Goal: Task Accomplishment & Management: Manage account settings

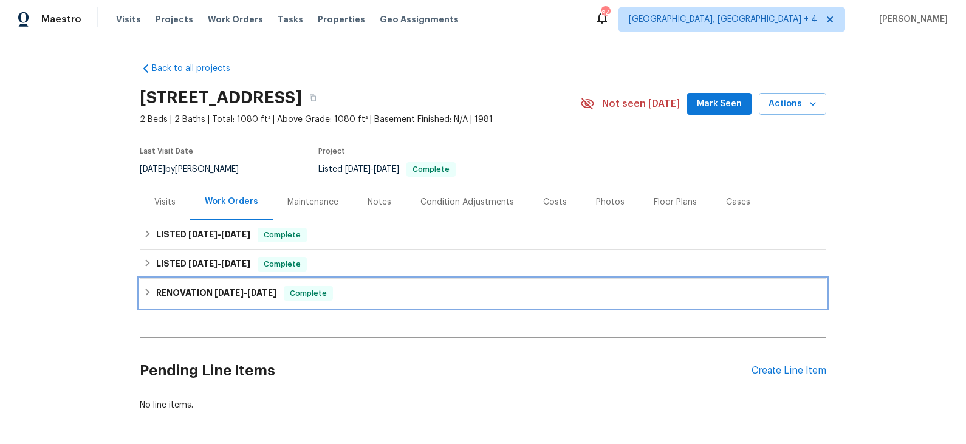
click at [393, 287] on div "RENOVATION 7/28/25 - 8/8/25 Complete" at bounding box center [482, 293] width 679 height 15
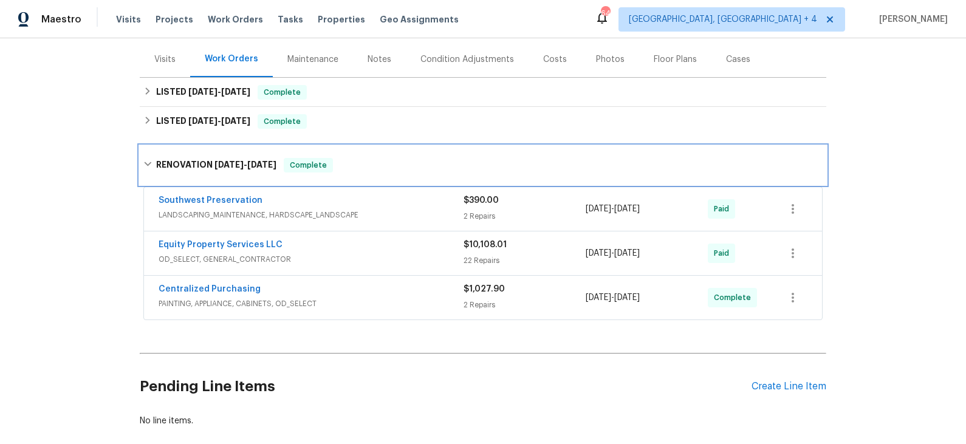
scroll to position [159, 0]
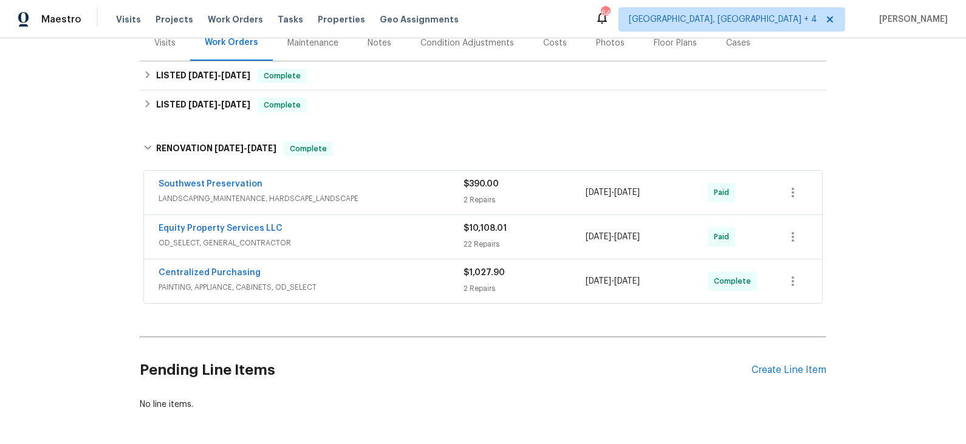
click at [371, 234] on div "Equity Property Services LLC" at bounding box center [311, 229] width 305 height 15
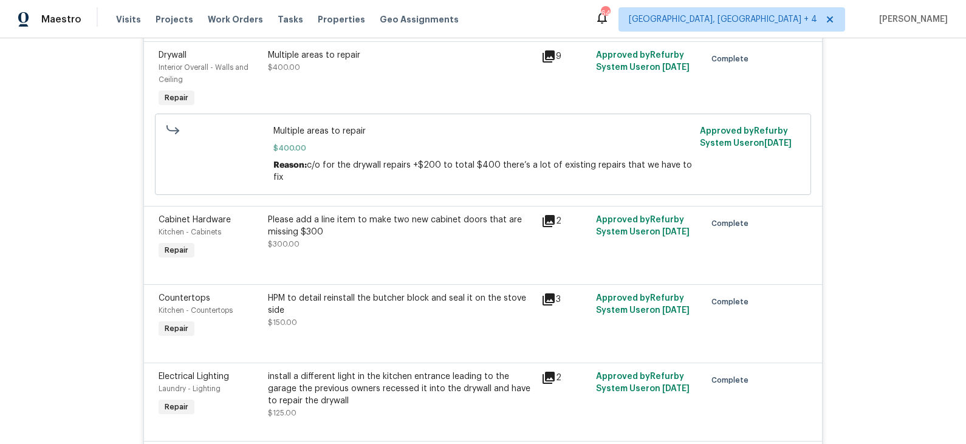
scroll to position [2479, 0]
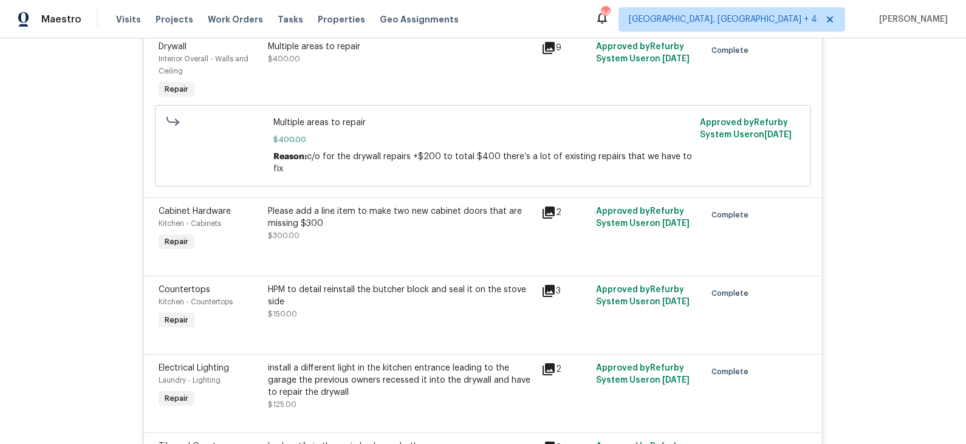
click at [550, 207] on icon at bounding box center [549, 213] width 12 height 12
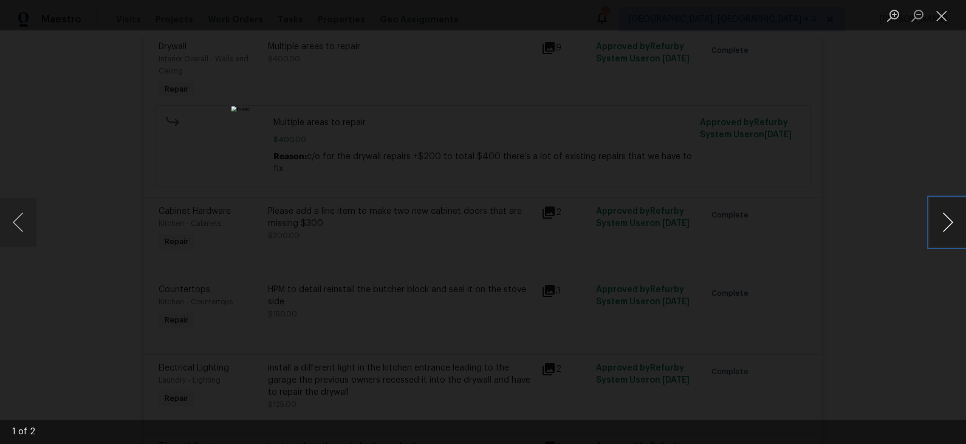
click at [942, 218] on button "Next image" at bounding box center [948, 222] width 36 height 49
click at [844, 221] on div "Lightbox" at bounding box center [483, 222] width 966 height 444
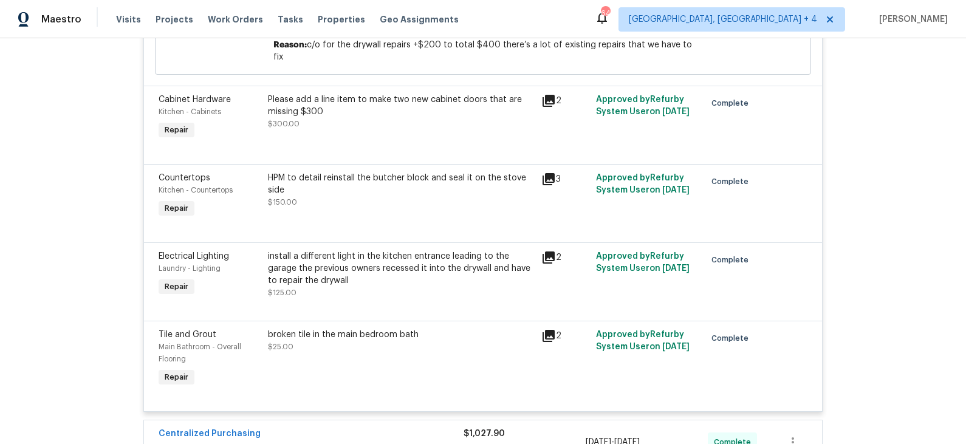
scroll to position [2586, 0]
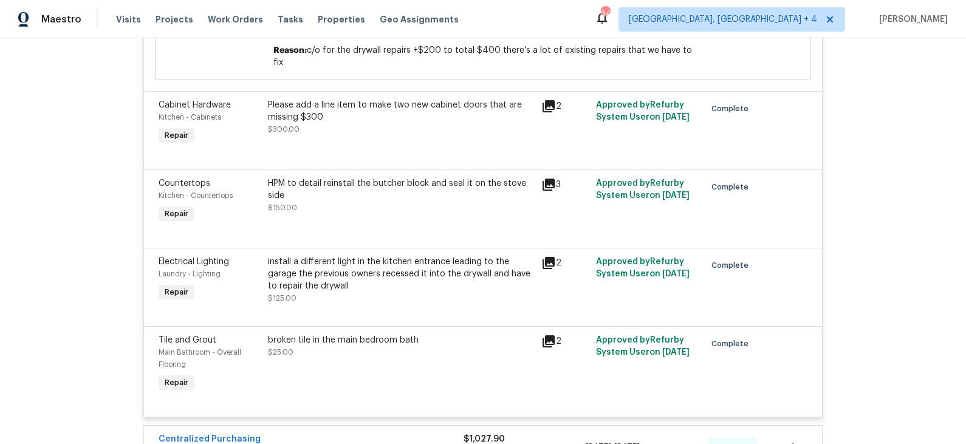
click at [549, 179] on icon at bounding box center [549, 185] width 12 height 12
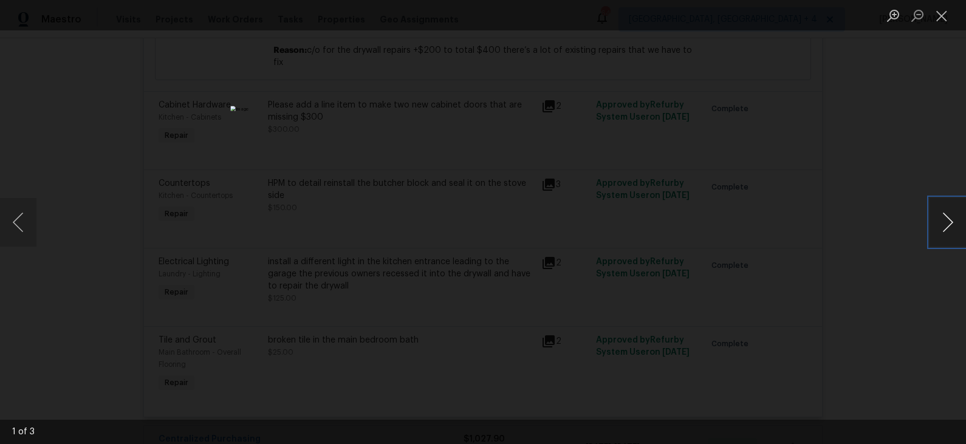
click at [950, 221] on button "Next image" at bounding box center [948, 222] width 36 height 49
click at [831, 213] on div "Lightbox" at bounding box center [483, 222] width 966 height 444
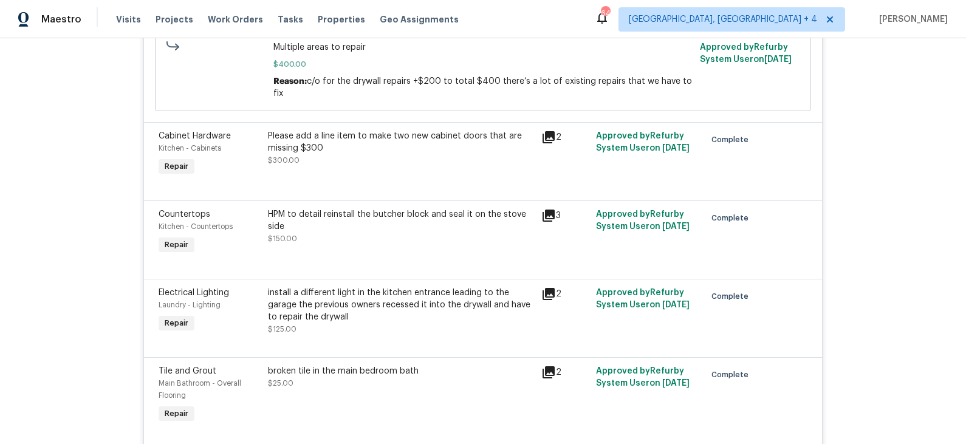
scroll to position [2550, 0]
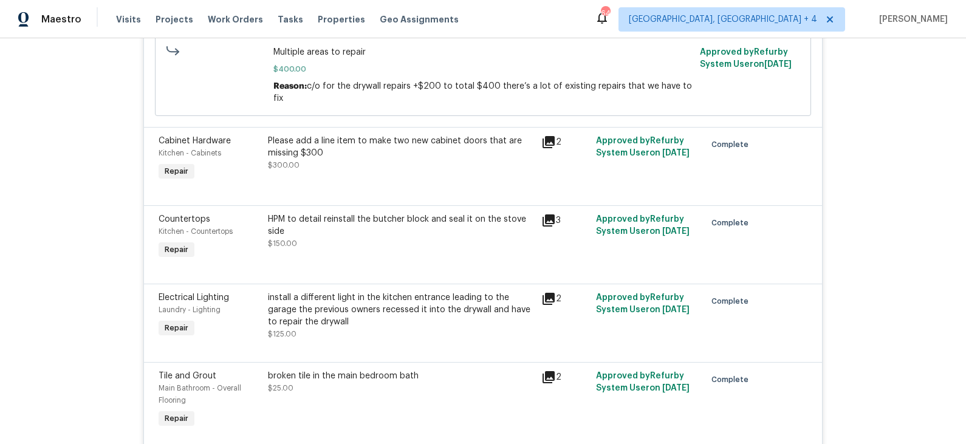
click at [444, 135] on div "Please add a line item to make two new cabinet doors that are missing $300" at bounding box center [401, 147] width 266 height 24
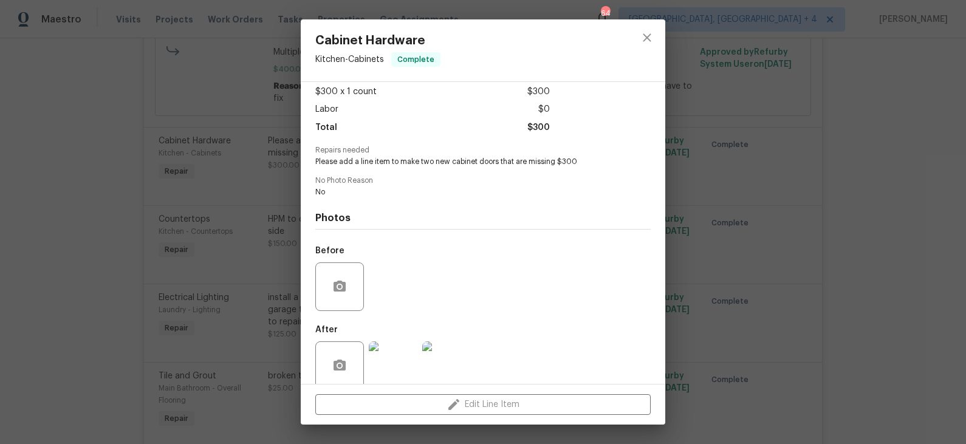
scroll to position [85, 0]
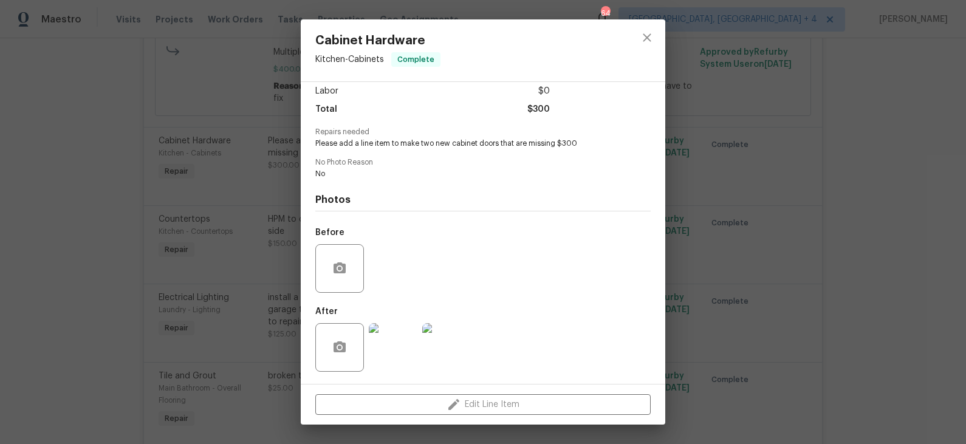
click at [391, 331] on img at bounding box center [393, 347] width 49 height 49
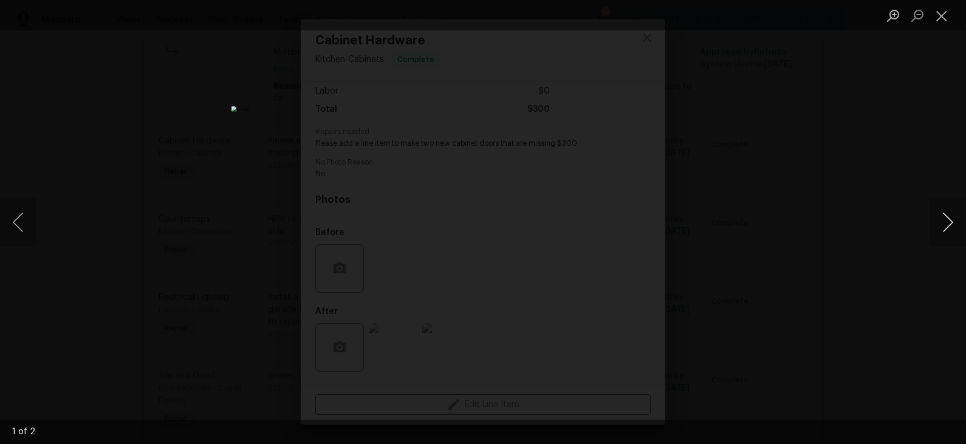
click at [945, 222] on button "Next image" at bounding box center [948, 222] width 36 height 49
click at [938, 15] on button "Close lightbox" at bounding box center [942, 15] width 24 height 21
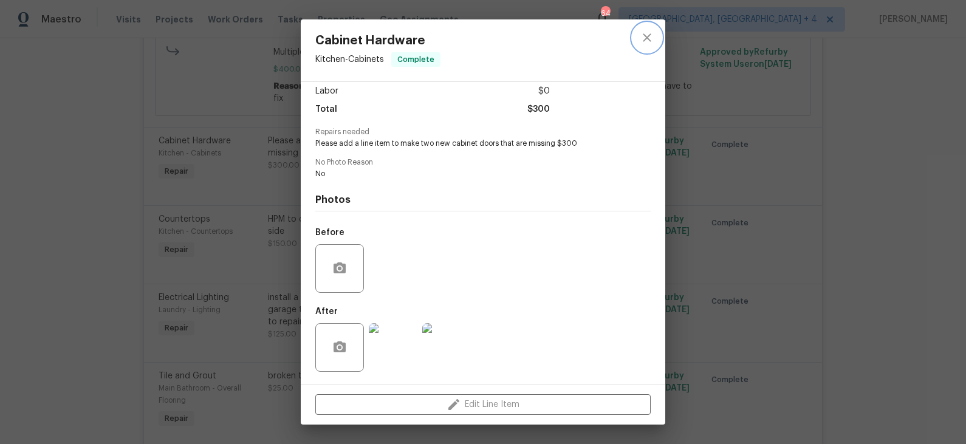
click at [653, 36] on icon "close" at bounding box center [647, 37] width 15 height 15
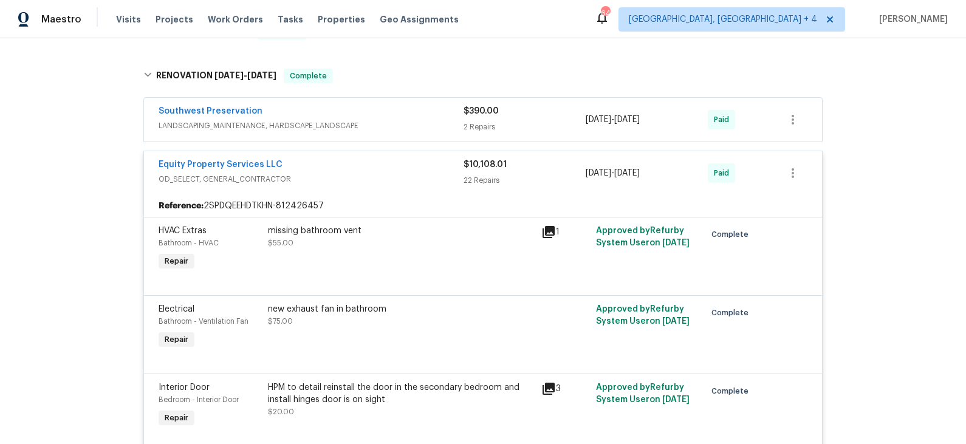
scroll to position [0, 0]
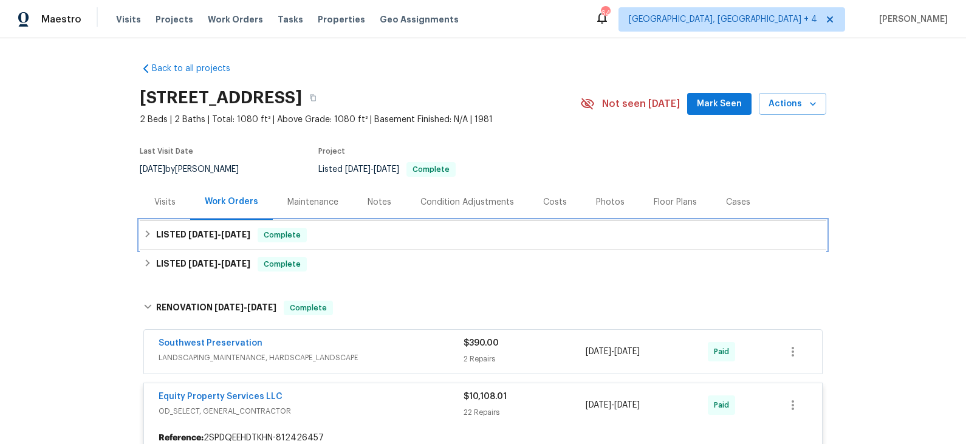
click at [332, 233] on div "LISTED 8/20/25 - 8/27/25 Complete" at bounding box center [482, 235] width 679 height 15
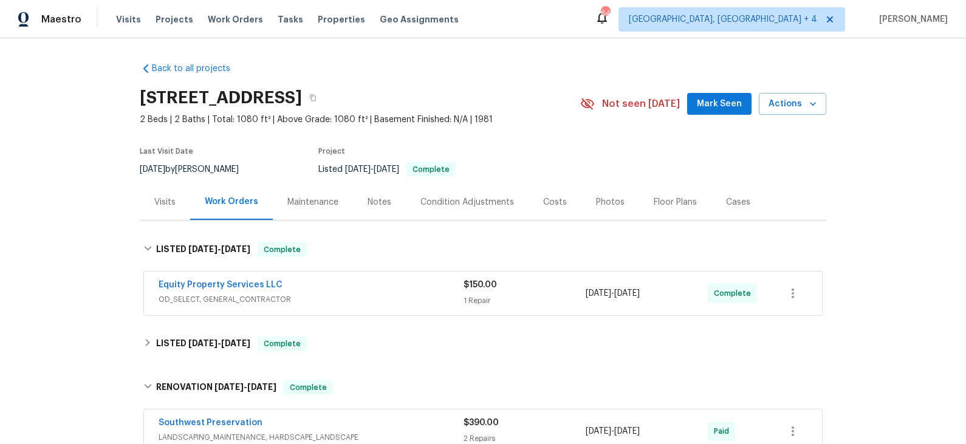
click at [346, 282] on div "Equity Property Services LLC" at bounding box center [311, 286] width 305 height 15
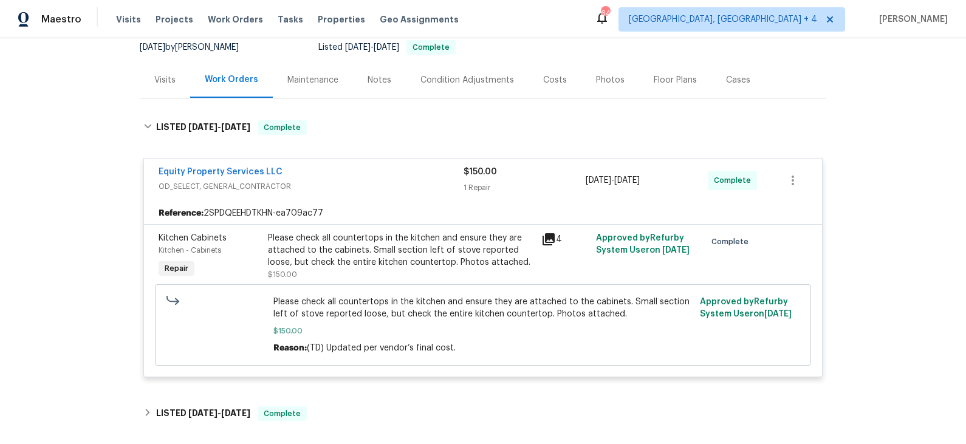
scroll to position [124, 0]
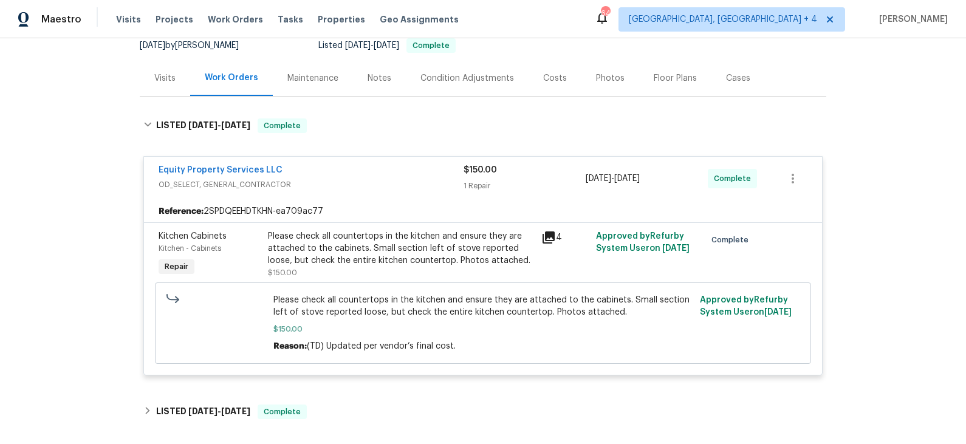
click at [548, 239] on icon at bounding box center [549, 238] width 12 height 12
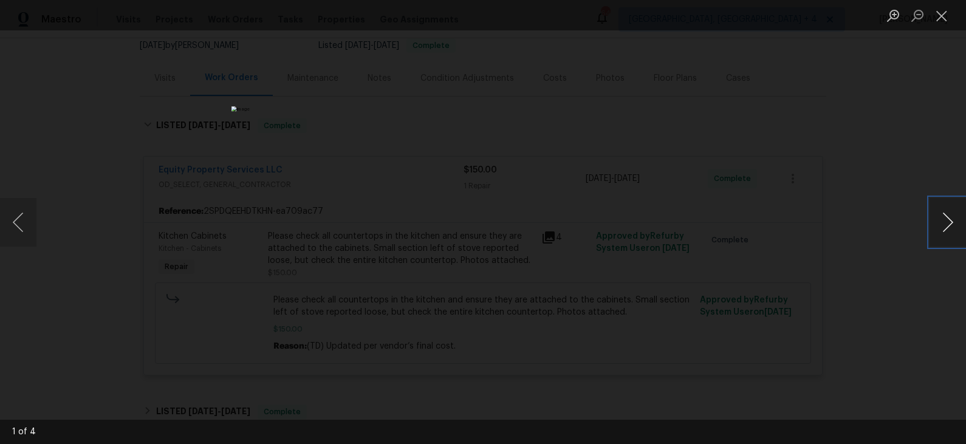
click at [944, 227] on button "Next image" at bounding box center [948, 222] width 36 height 49
click at [800, 201] on div "Lightbox" at bounding box center [483, 222] width 966 height 444
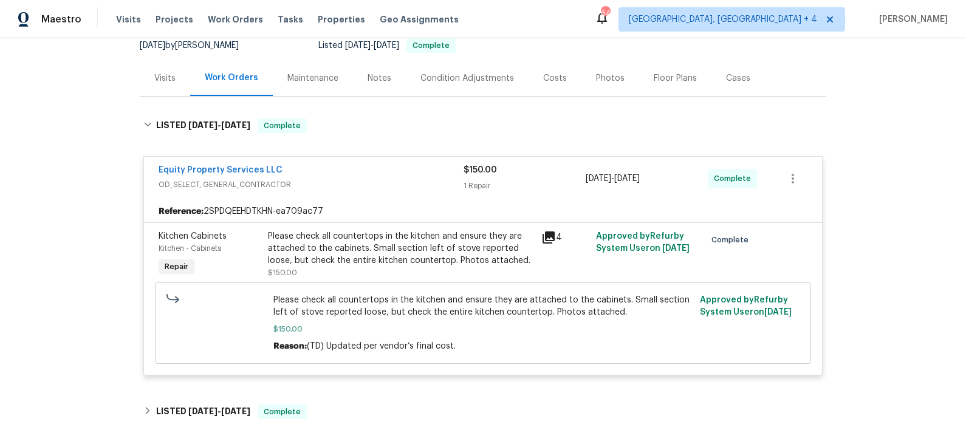
click at [372, 250] on div "Please check all countertops in the kitchen and ensure they are attached to the…" at bounding box center [401, 248] width 266 height 36
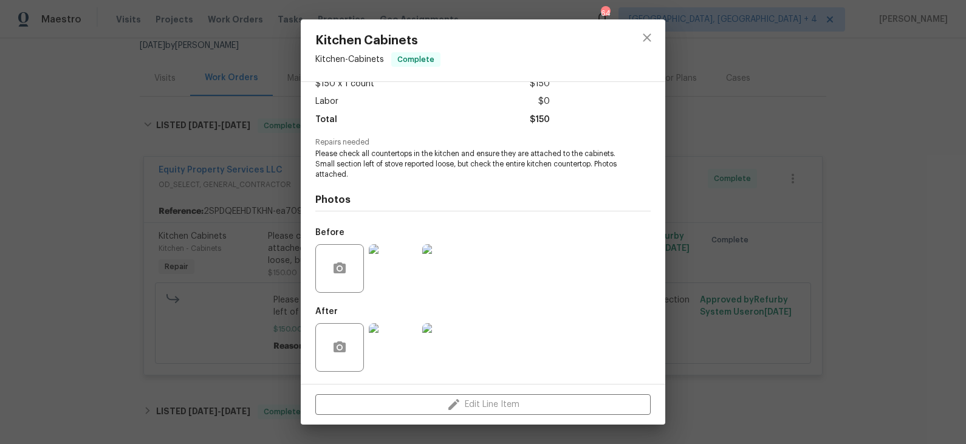
scroll to position [75, 0]
click at [224, 193] on div "Kitchen Cabinets Kitchen - Cabinets Complete Vendor Equity Property Services LL…" at bounding box center [483, 222] width 966 height 444
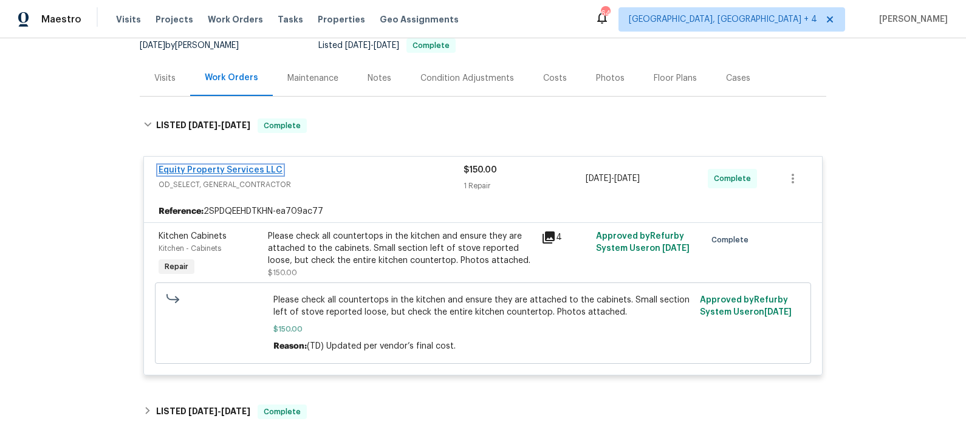
click at [248, 167] on link "Equity Property Services LLC" at bounding box center [221, 170] width 124 height 9
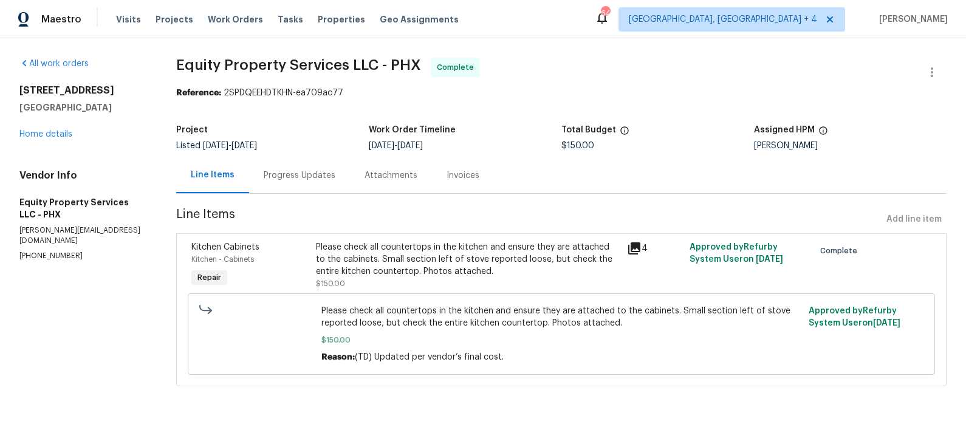
click at [298, 173] on div "Progress Updates" at bounding box center [300, 176] width 72 height 12
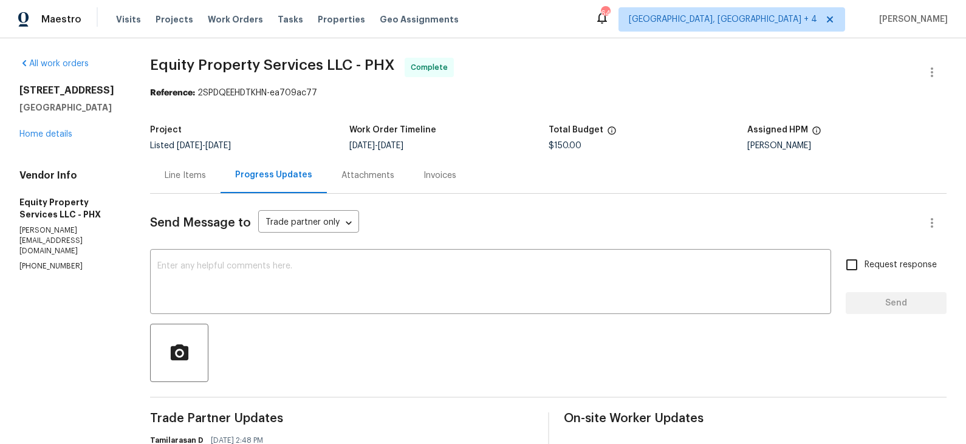
click at [182, 171] on div "Line Items" at bounding box center [185, 176] width 41 height 12
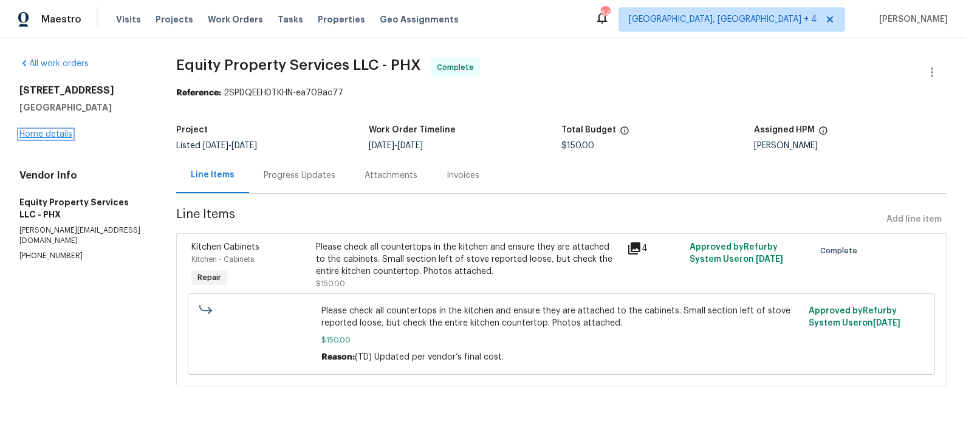
click at [61, 131] on link "Home details" at bounding box center [45, 134] width 53 height 9
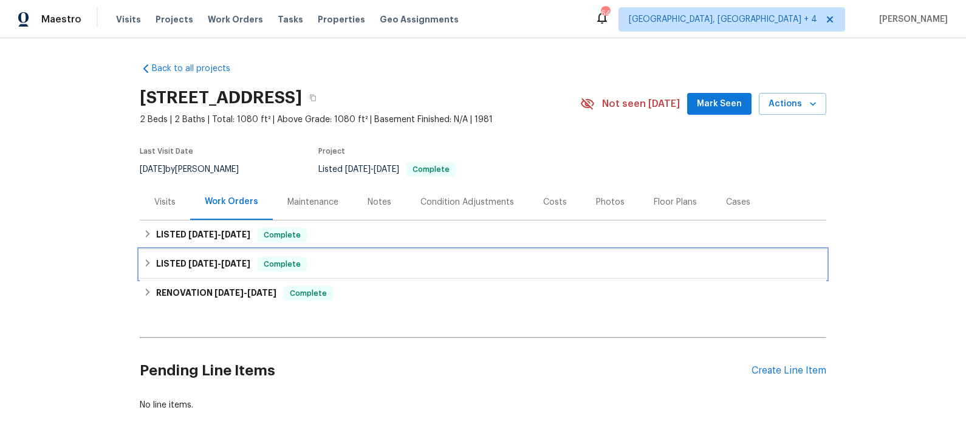
click at [357, 266] on div "LISTED 8/12/25 - 8/13/25 Complete" at bounding box center [482, 264] width 679 height 15
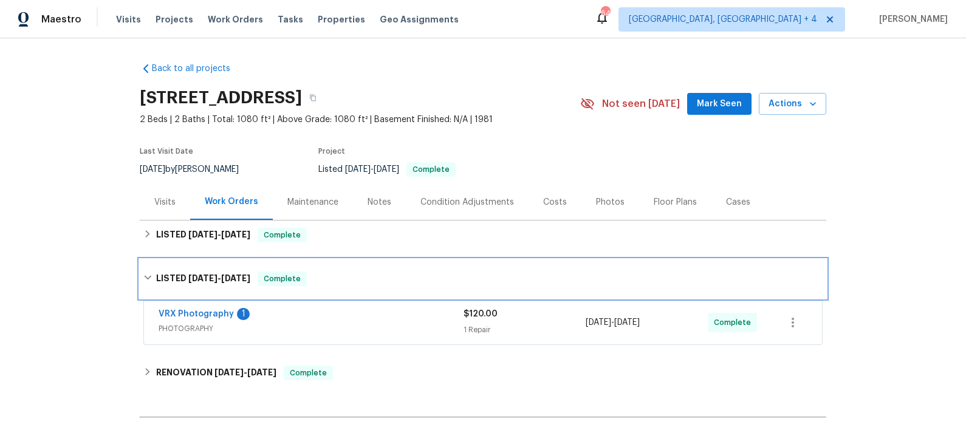
click at [357, 266] on div "LISTED 8/12/25 - 8/13/25 Complete" at bounding box center [483, 278] width 687 height 39
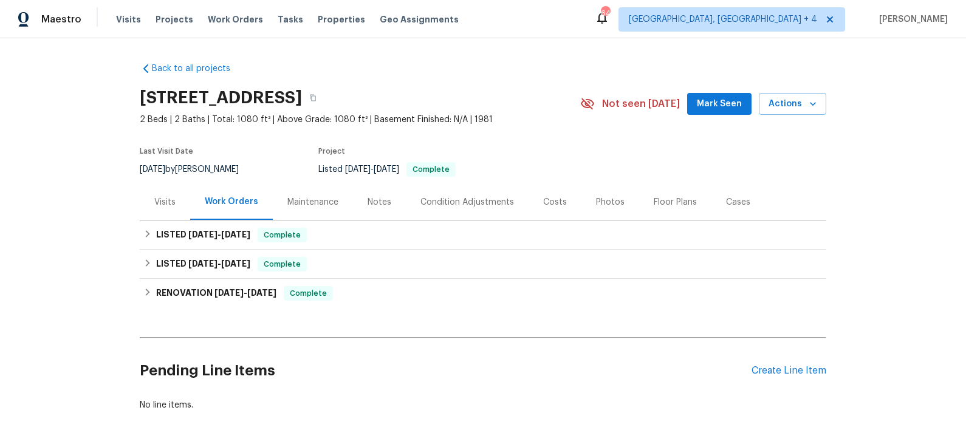
click at [733, 201] on div "Cases" at bounding box center [738, 202] width 24 height 12
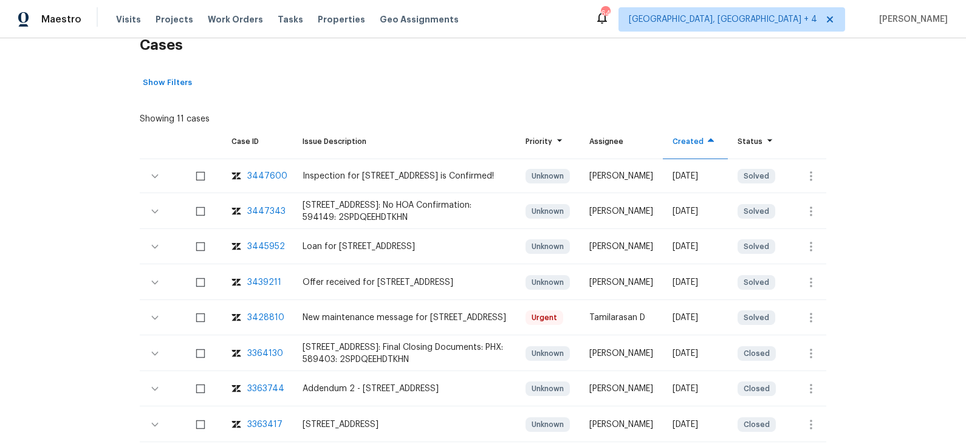
scroll to position [207, 0]
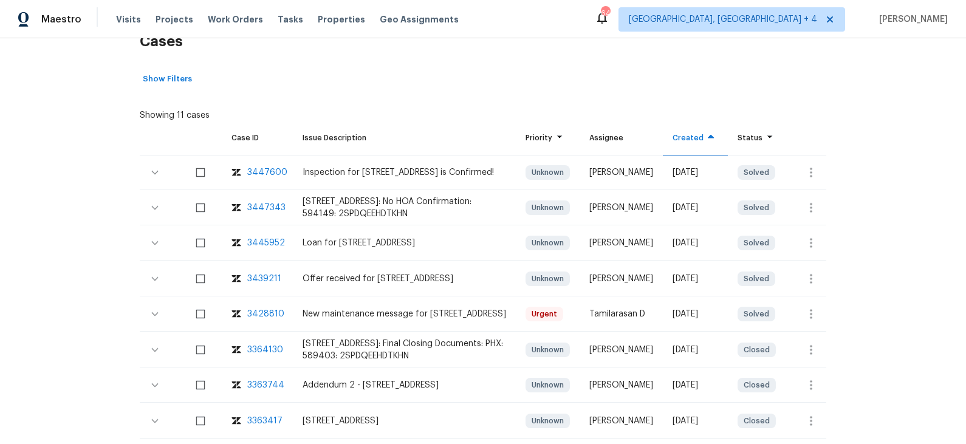
click at [271, 311] on div "3428810" at bounding box center [265, 314] width 37 height 12
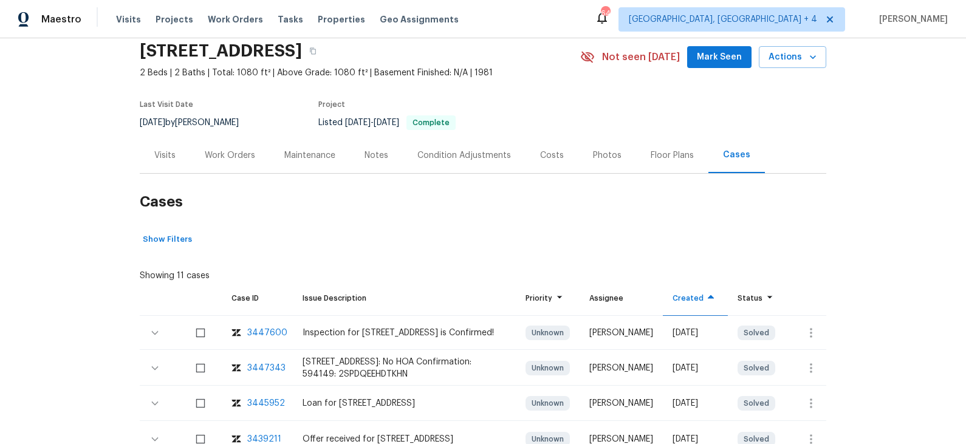
scroll to position [44, 0]
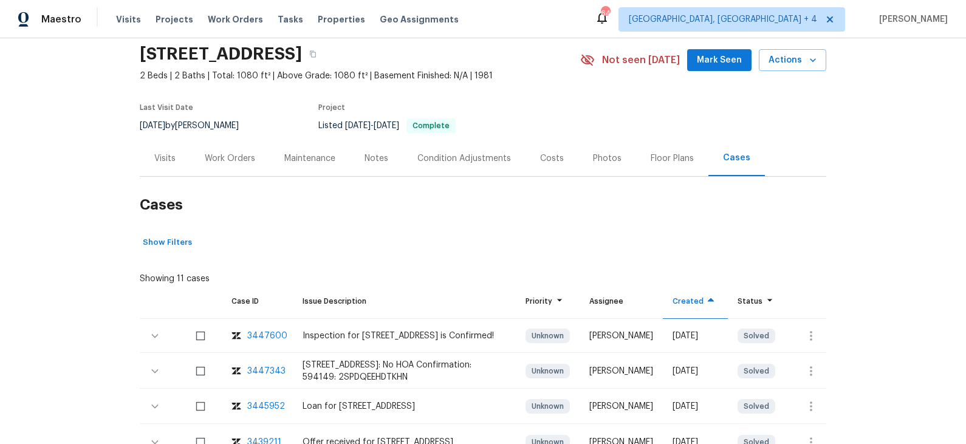
click at [602, 156] on div "Photos" at bounding box center [607, 159] width 29 height 12
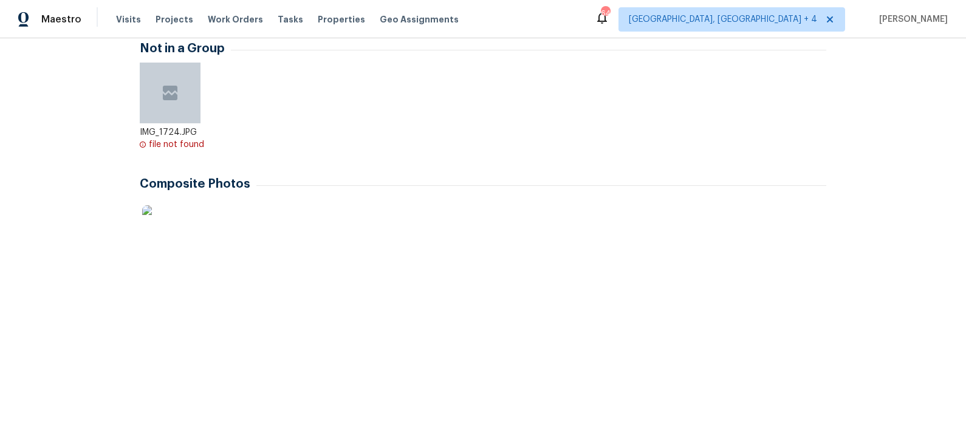
scroll to position [221, 0]
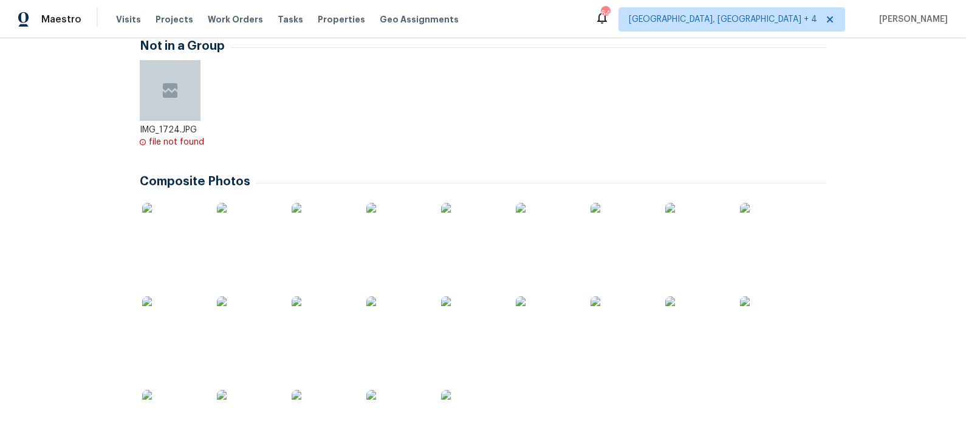
click at [159, 233] on img at bounding box center [172, 233] width 61 height 61
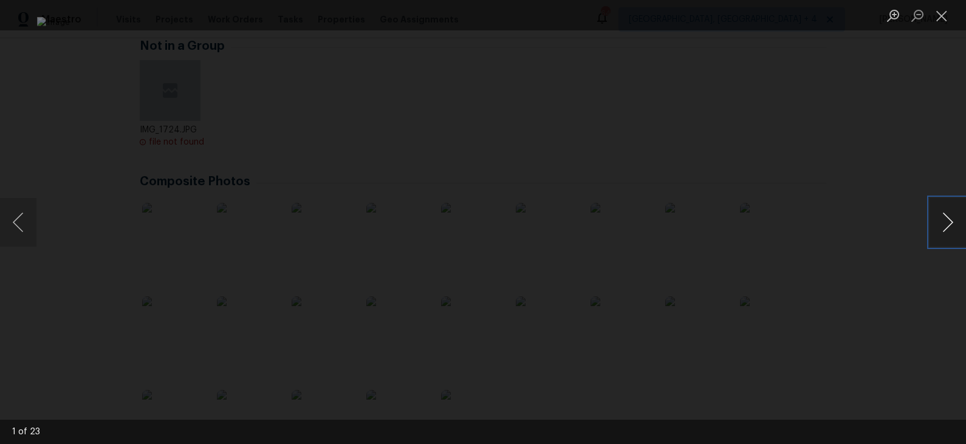
click at [951, 222] on button "Next image" at bounding box center [948, 222] width 36 height 49
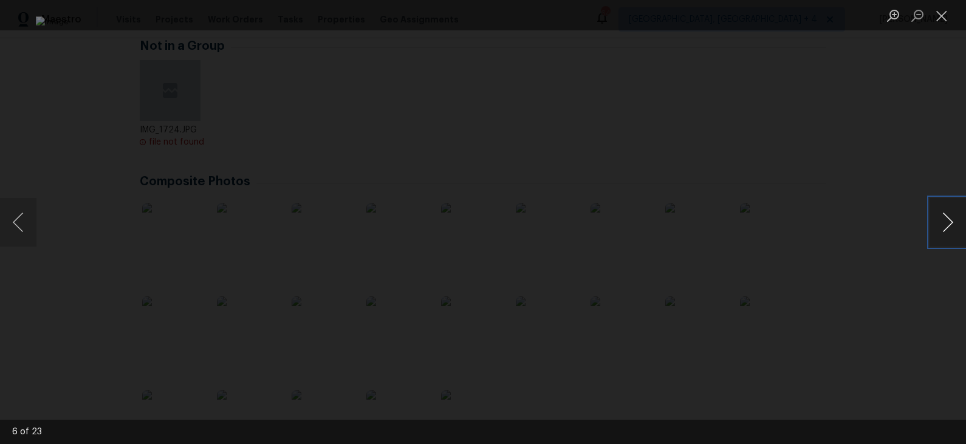
click at [951, 222] on button "Next image" at bounding box center [948, 222] width 36 height 49
click at [952, 222] on button "Next image" at bounding box center [948, 222] width 36 height 49
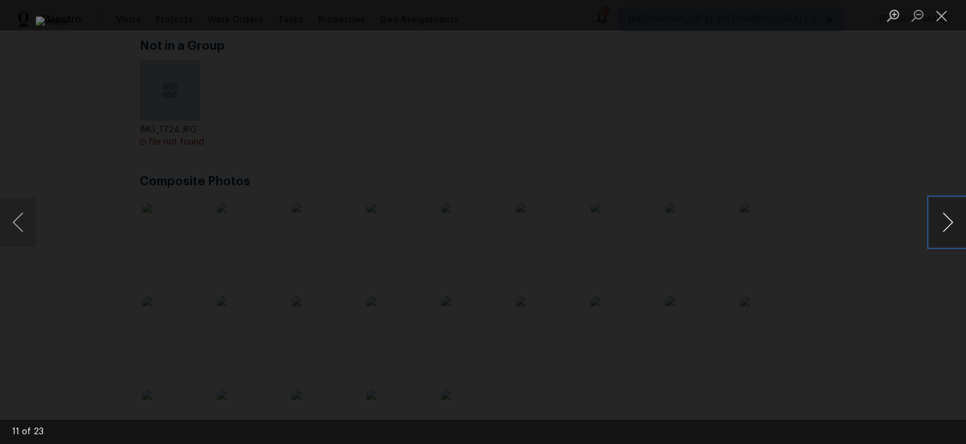
click at [952, 222] on button "Next image" at bounding box center [948, 222] width 36 height 49
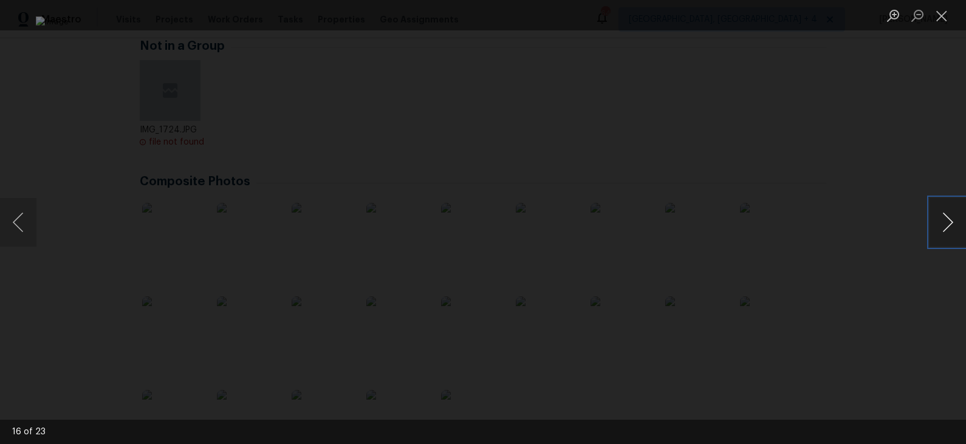
click at [952, 222] on button "Next image" at bounding box center [948, 222] width 36 height 49
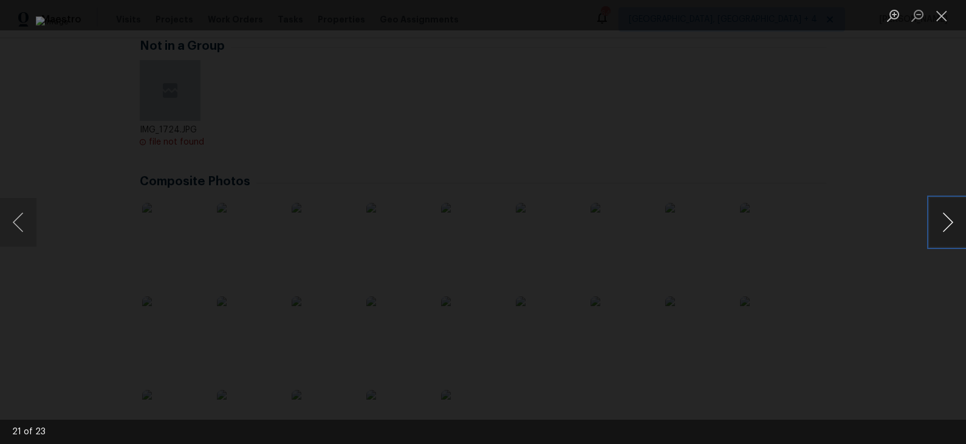
click at [952, 222] on button "Next image" at bounding box center [948, 222] width 36 height 49
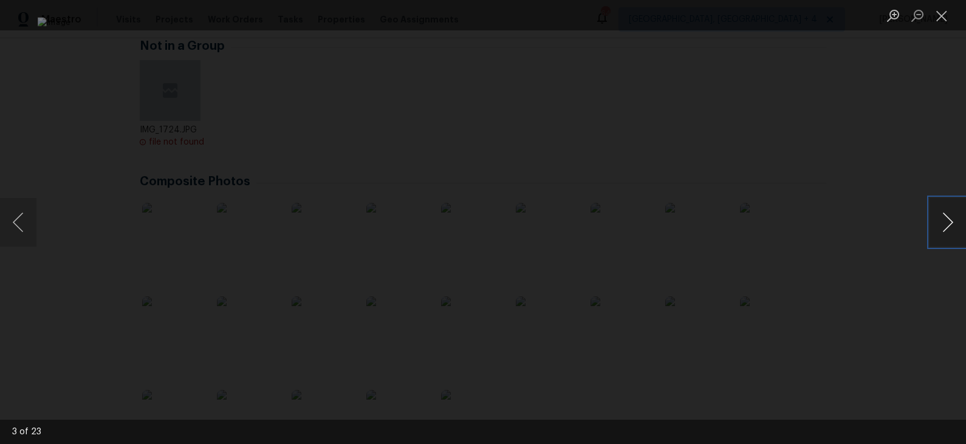
click at [952, 222] on button "Next image" at bounding box center [948, 222] width 36 height 49
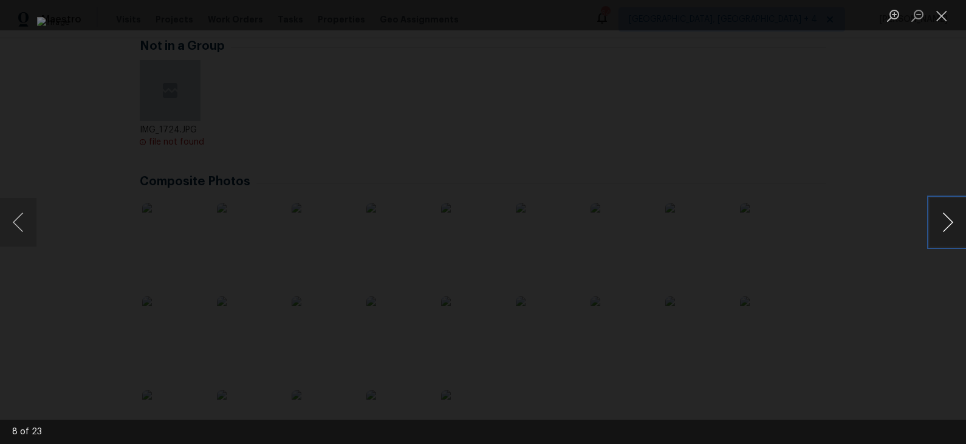
click at [952, 222] on button "Next image" at bounding box center [948, 222] width 36 height 49
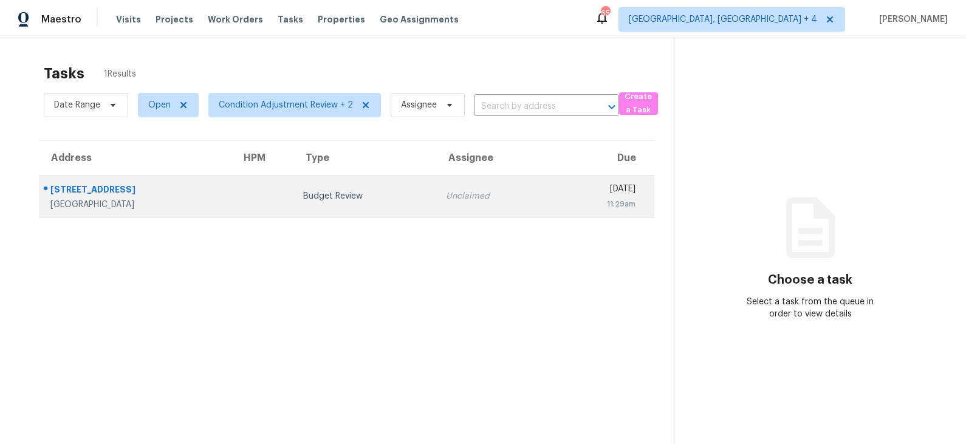
click at [312, 191] on div "Budget Review" at bounding box center [365, 196] width 124 height 12
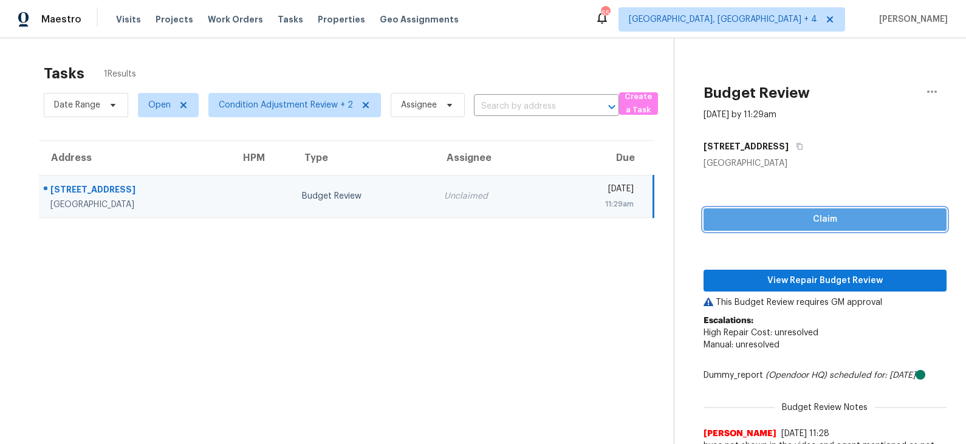
click at [778, 222] on span "Claim" at bounding box center [825, 219] width 224 height 15
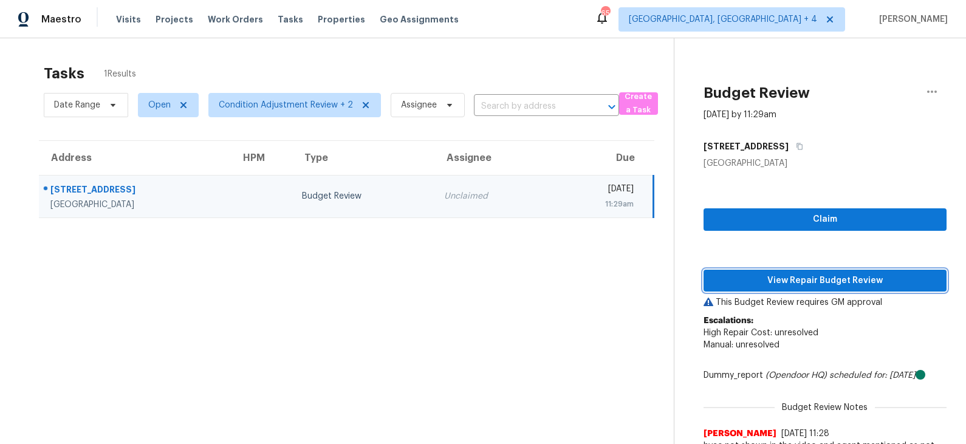
click at [778, 276] on span "View Repair Budget Review" at bounding box center [825, 280] width 224 height 15
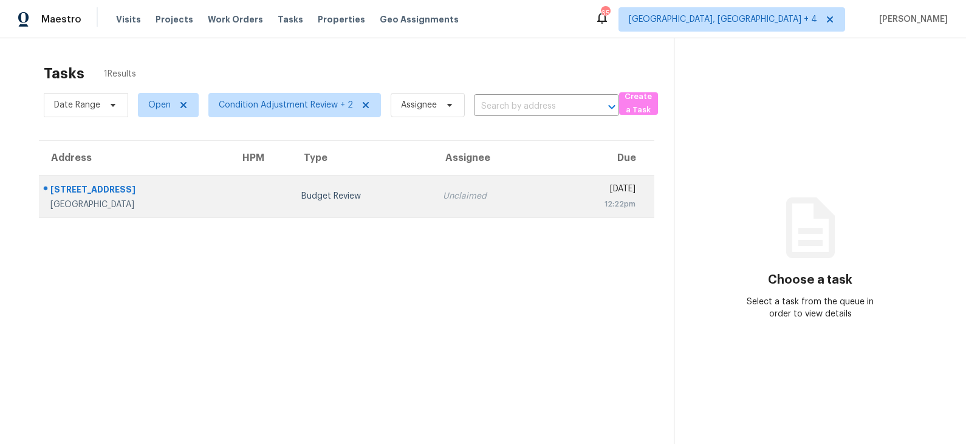
click at [230, 203] on td at bounding box center [260, 196] width 61 height 43
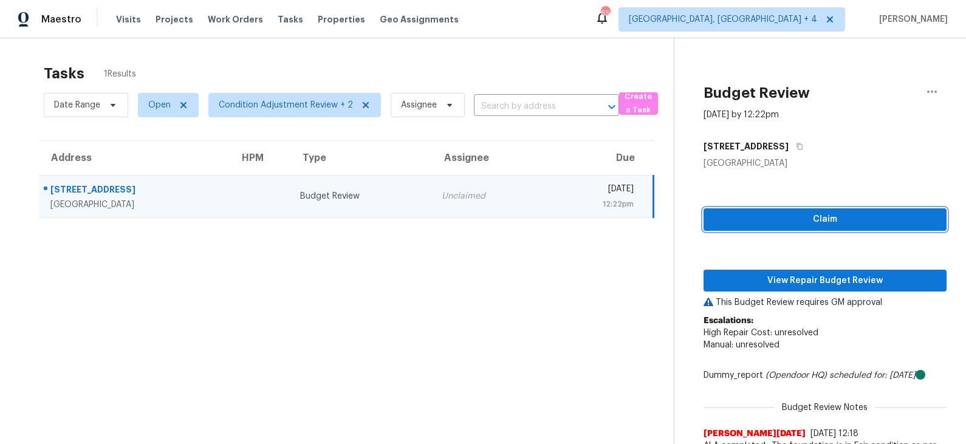
click at [765, 222] on span "Claim" at bounding box center [825, 219] width 224 height 15
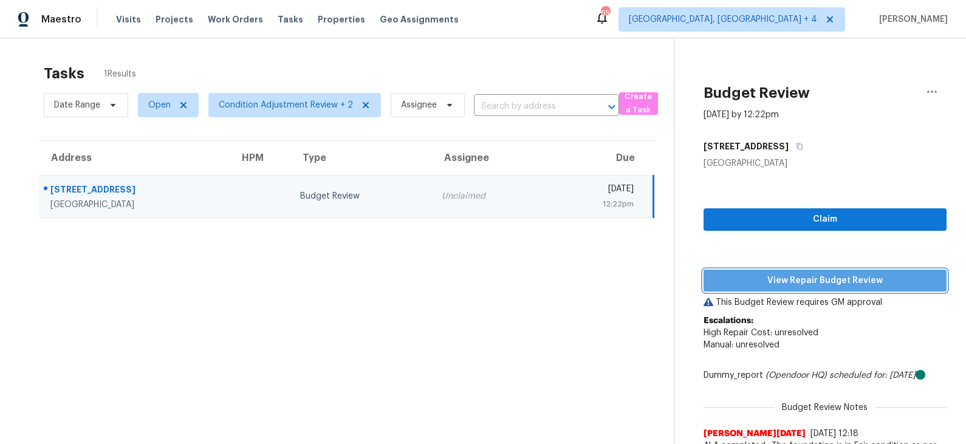
click at [758, 279] on span "View Repair Budget Review" at bounding box center [825, 280] width 224 height 15
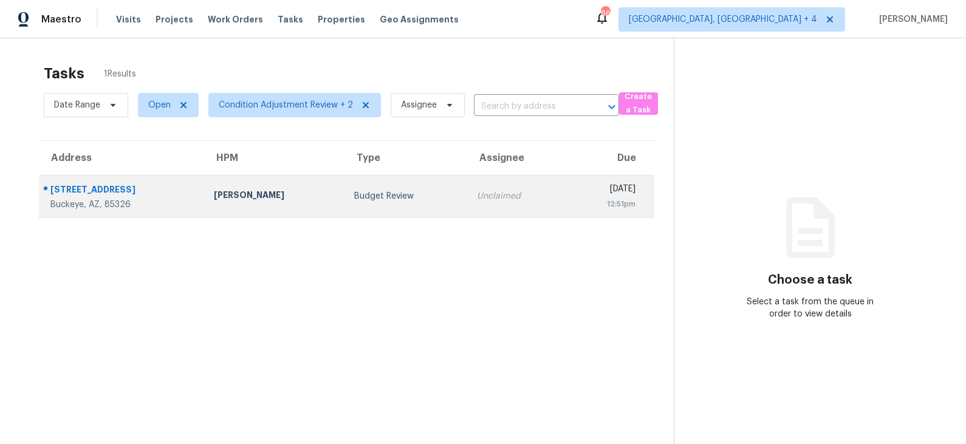
click at [345, 185] on td "Budget Review" at bounding box center [406, 196] width 123 height 43
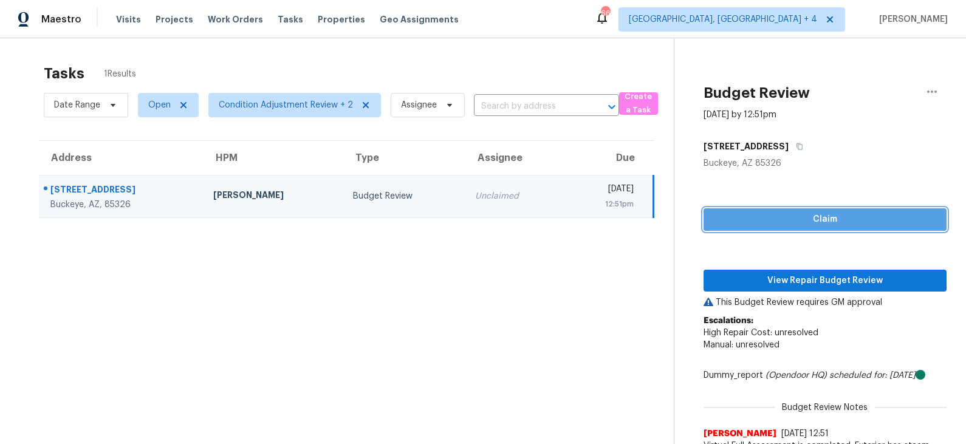
click at [817, 212] on span "Claim" at bounding box center [825, 219] width 224 height 15
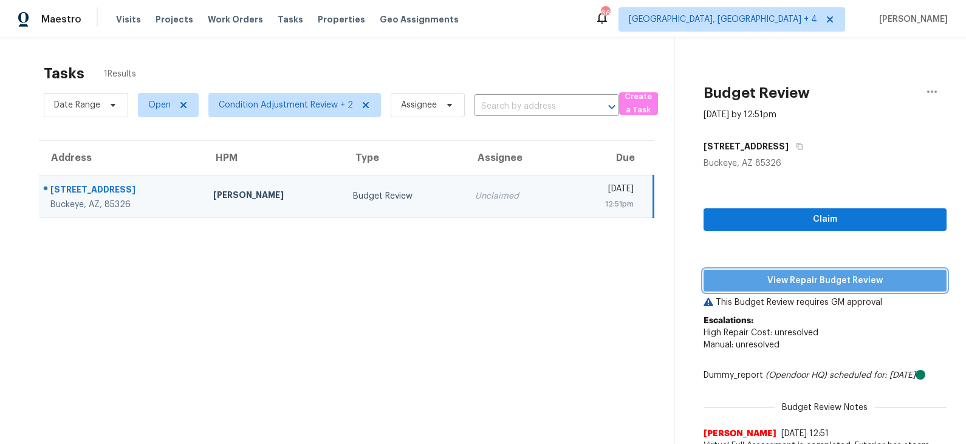
click at [792, 278] on span "View Repair Budget Review" at bounding box center [825, 280] width 224 height 15
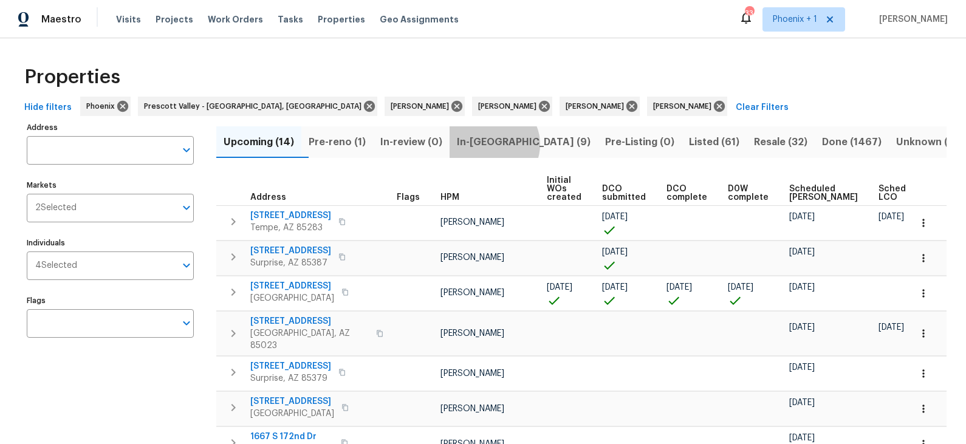
click at [513, 144] on span "In-reno (9)" at bounding box center [524, 142] width 134 height 17
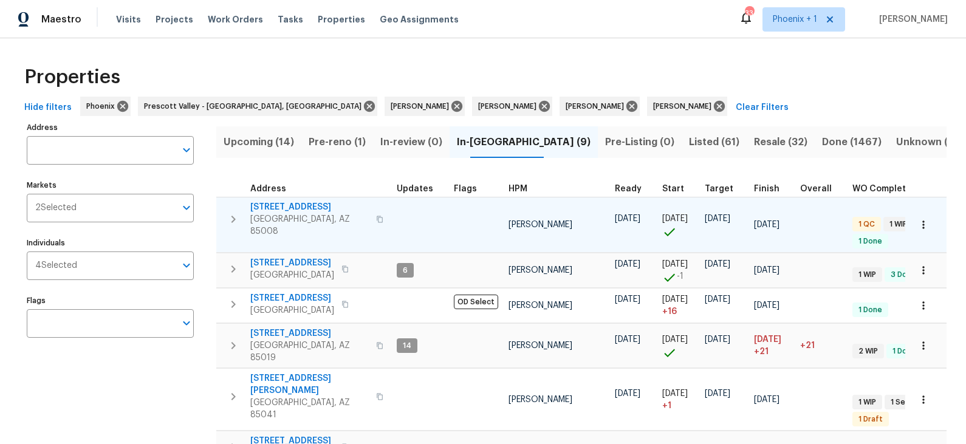
scroll to position [7, 0]
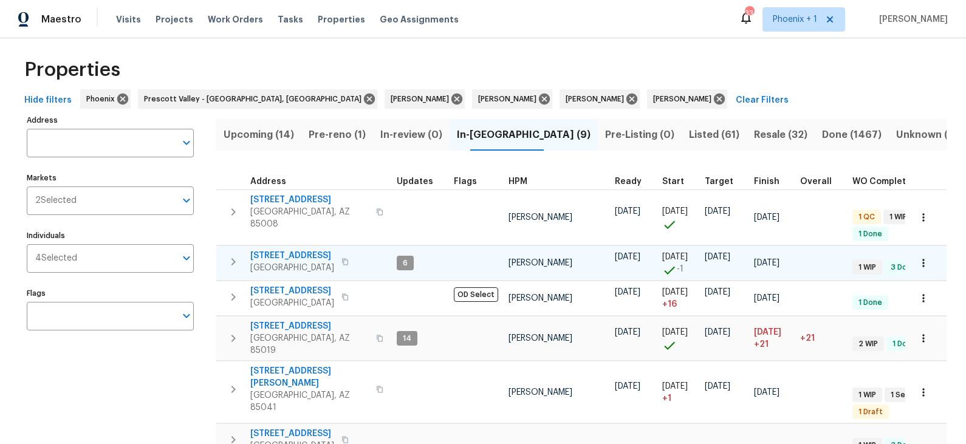
click at [286, 250] on span "10414 W Sun City Blvd" at bounding box center [292, 256] width 84 height 12
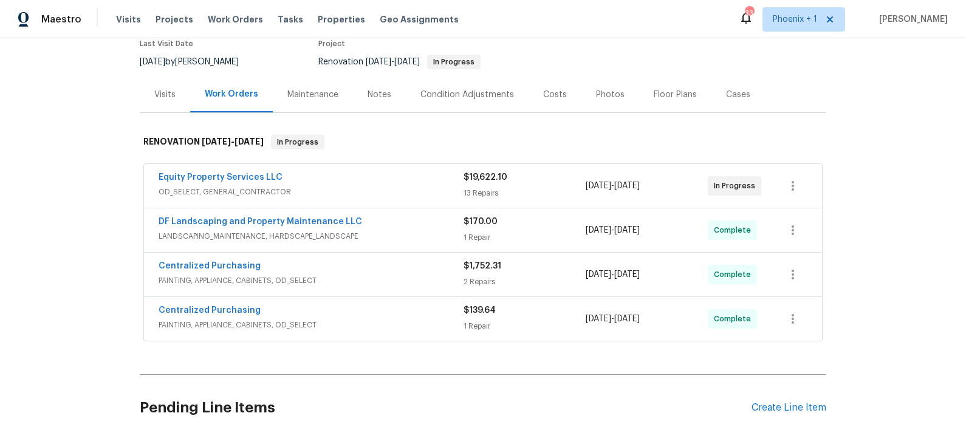
scroll to position [123, 0]
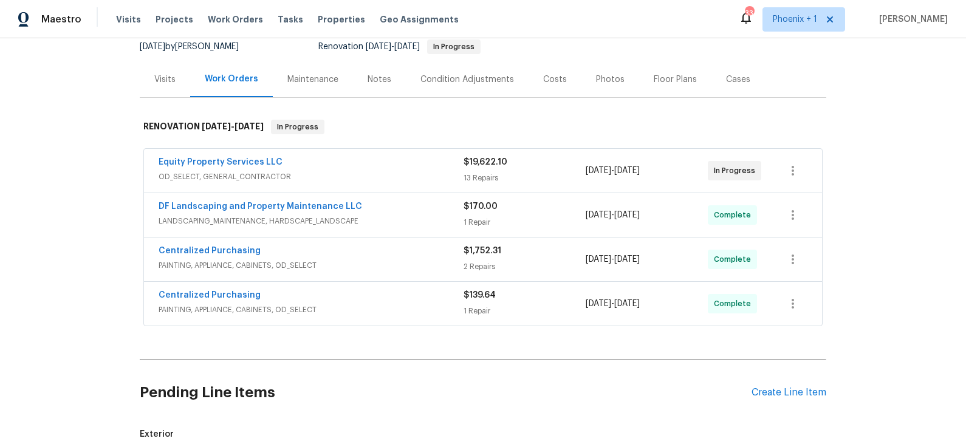
click at [366, 165] on div "Equity Property Services LLC" at bounding box center [311, 163] width 305 height 15
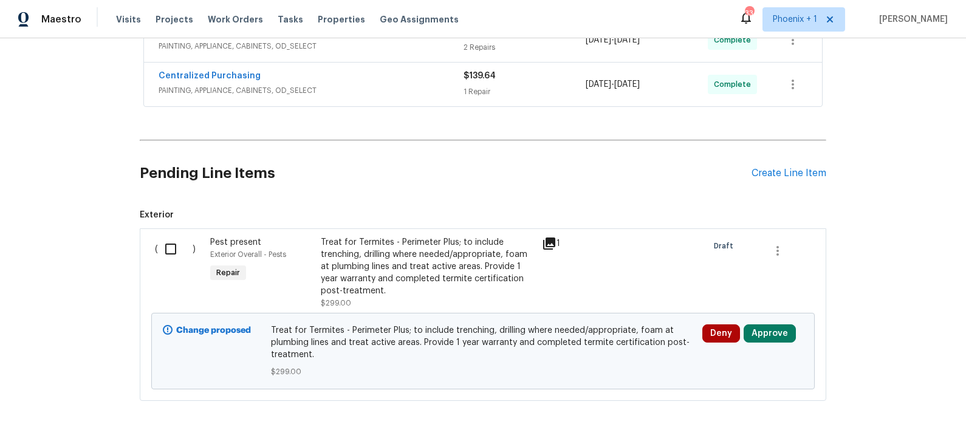
scroll to position [2034, 0]
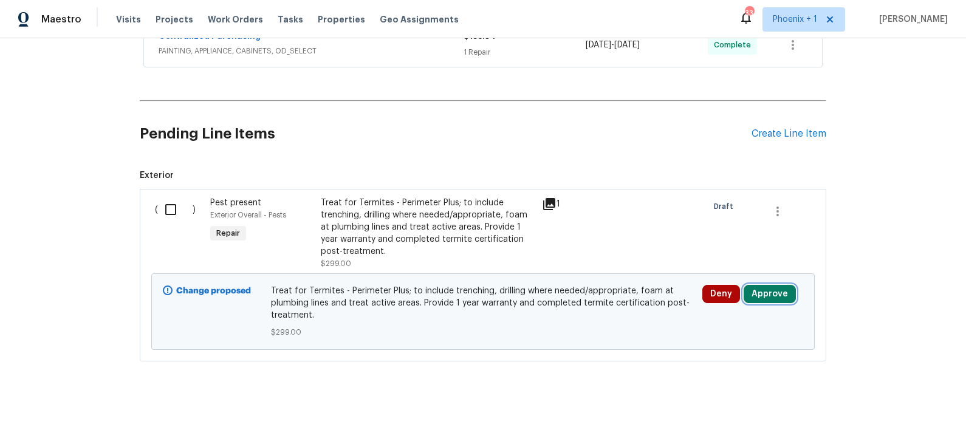
click at [759, 289] on button "Approve" at bounding box center [770, 294] width 52 height 18
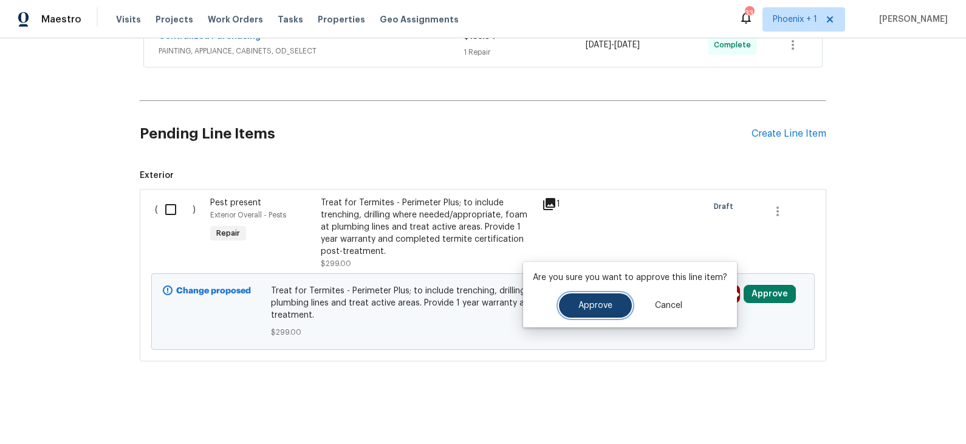
click at [606, 311] on button "Approve" at bounding box center [595, 305] width 73 height 24
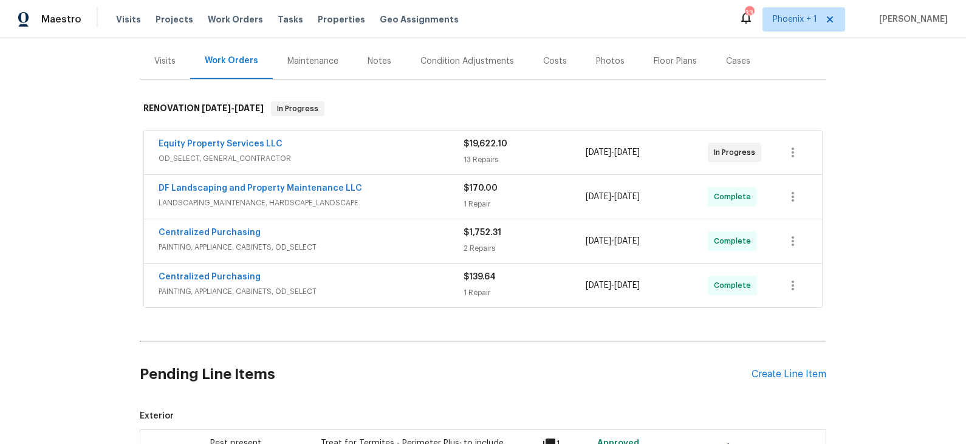
scroll to position [377, 0]
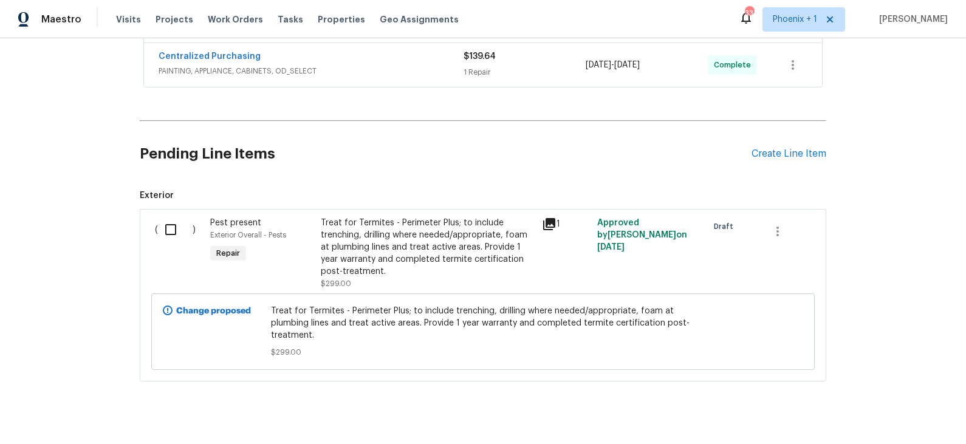
scroll to position [363, 0]
click at [378, 253] on div "Treat for Termites - Perimeter Plus; to include trenching, drilling where neede…" at bounding box center [428, 246] width 214 height 61
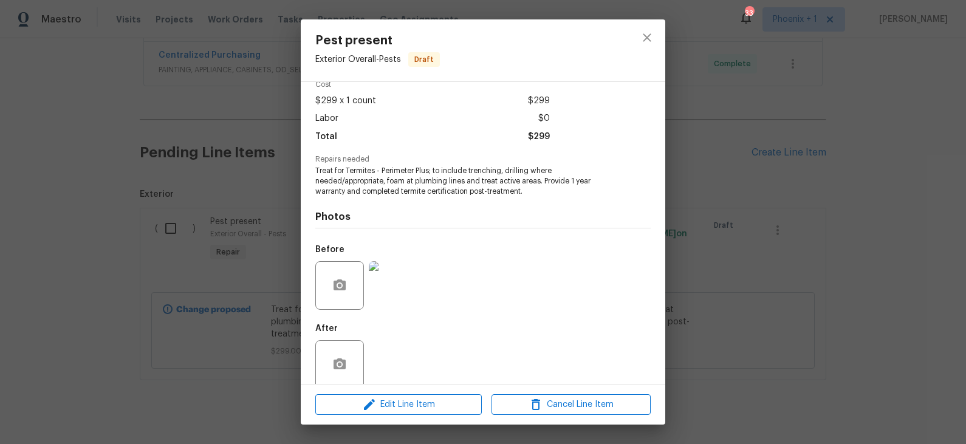
scroll to position [75, 0]
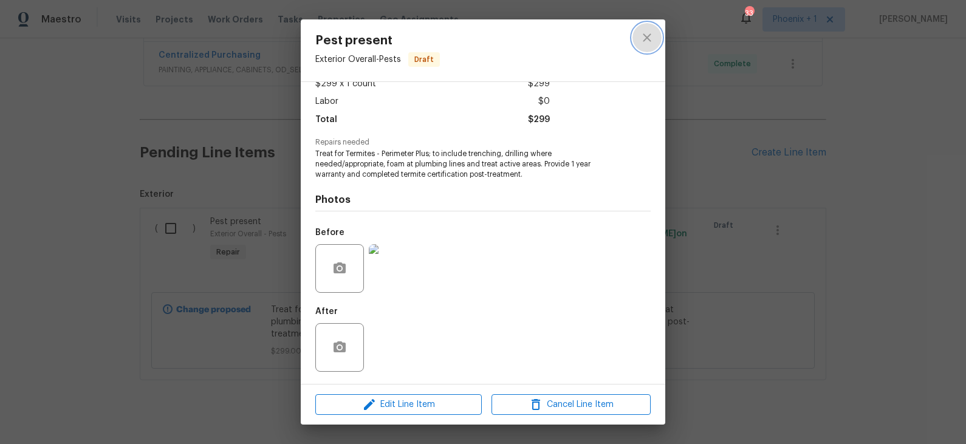
click at [647, 35] on icon "close" at bounding box center [647, 37] width 15 height 15
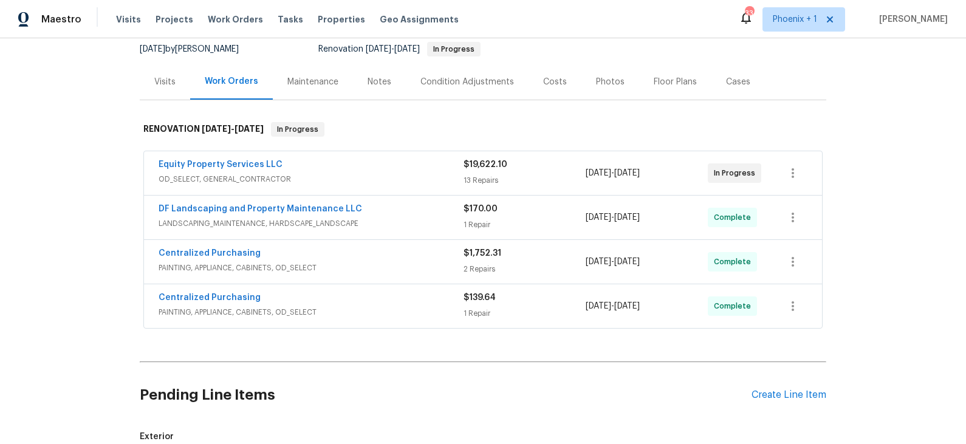
scroll to position [118, 0]
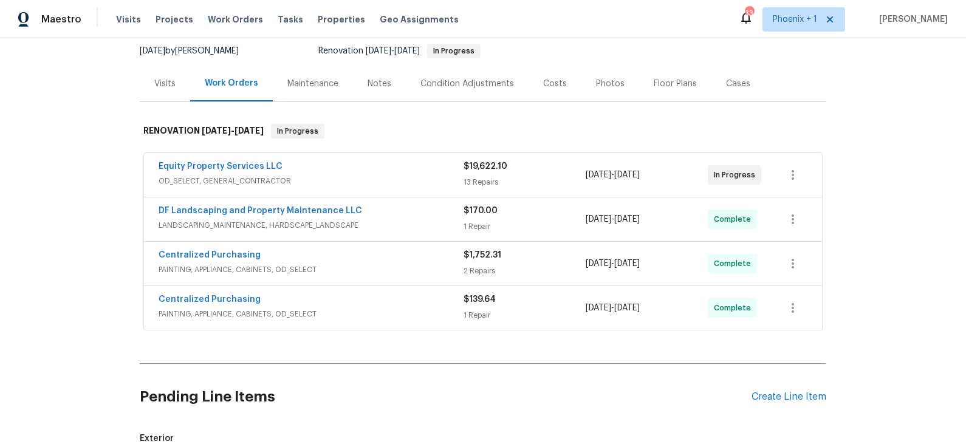
click at [465, 89] on div "Condition Adjustments" at bounding box center [467, 84] width 94 height 12
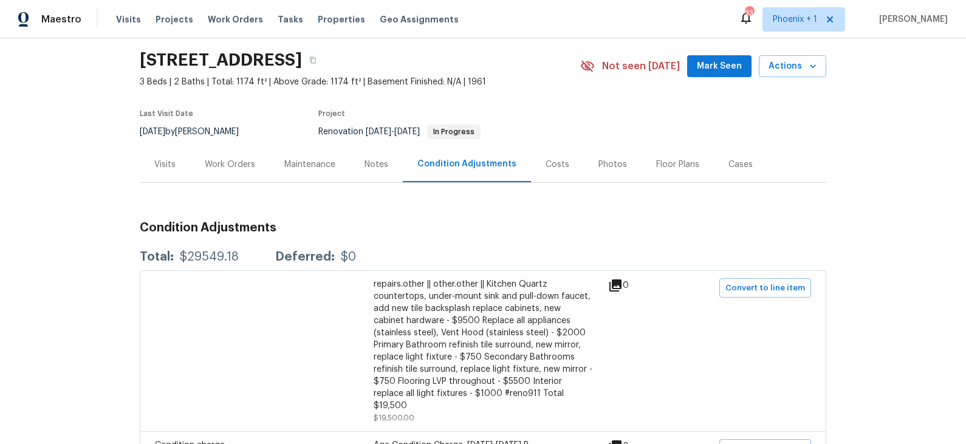
scroll to position [37, 0]
click at [552, 165] on div "Costs" at bounding box center [558, 165] width 24 height 12
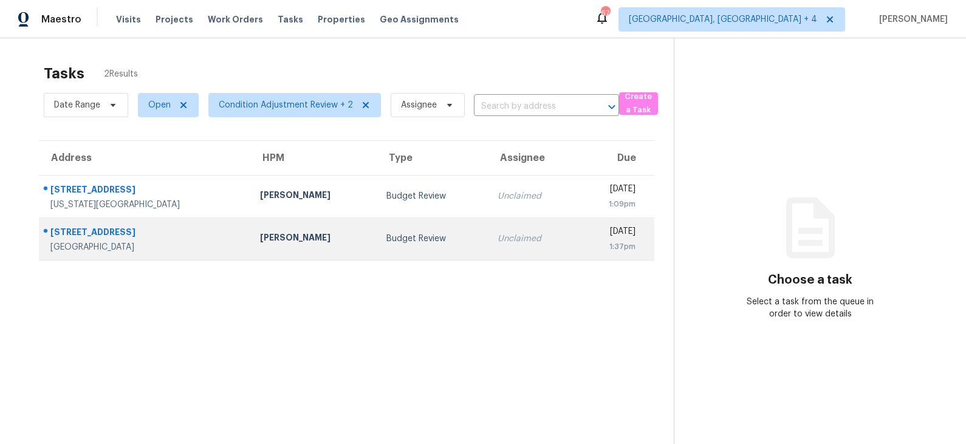
click at [312, 244] on div "[PERSON_NAME]" at bounding box center [313, 239] width 107 height 15
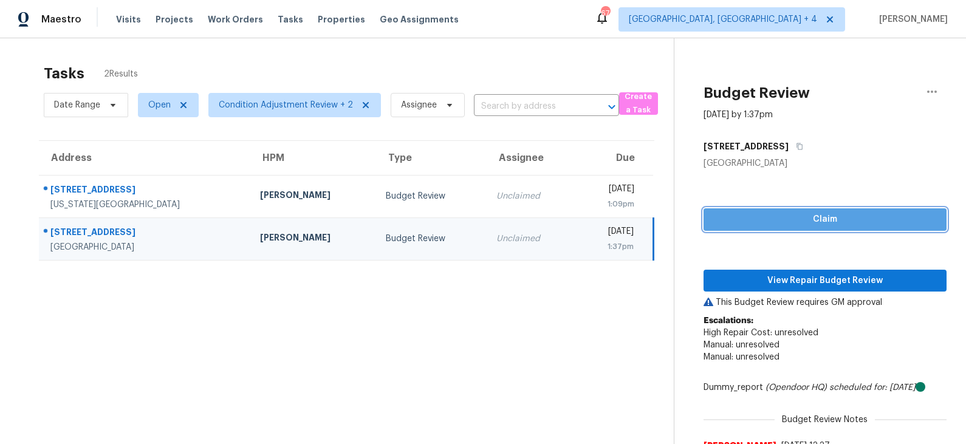
click at [784, 219] on span "Claim" at bounding box center [825, 219] width 224 height 15
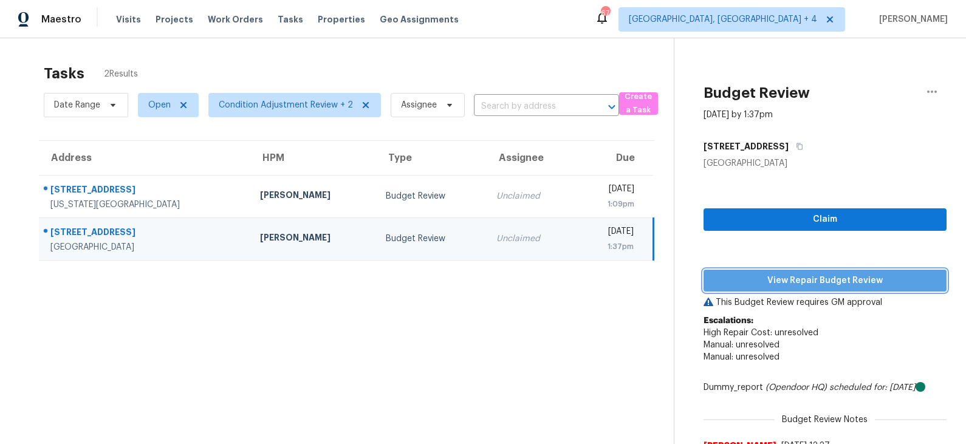
click at [781, 283] on span "View Repair Budget Review" at bounding box center [825, 280] width 224 height 15
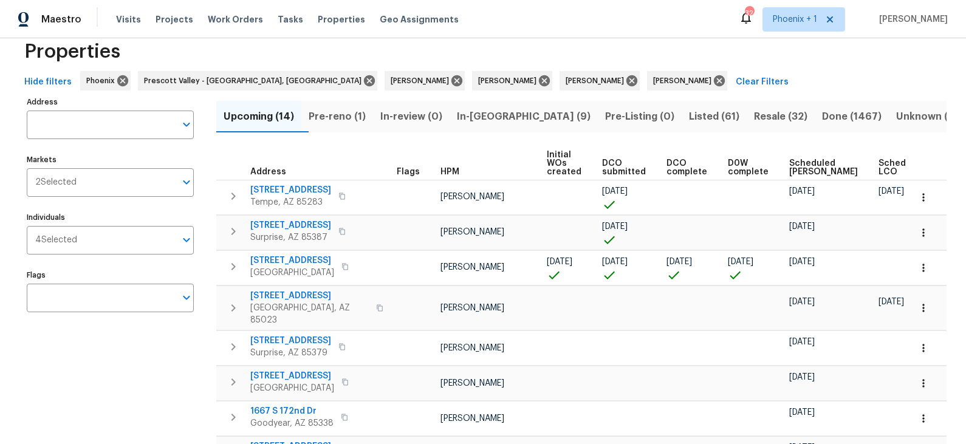
scroll to position [27, 0]
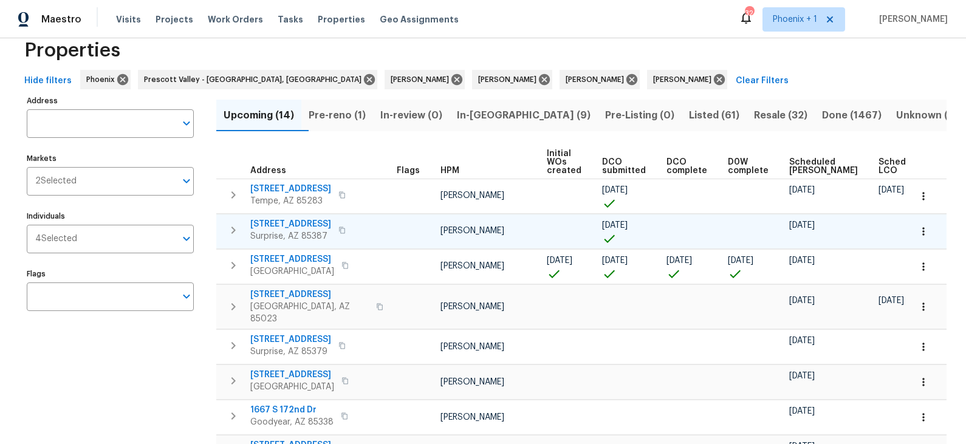
click at [300, 223] on span "[STREET_ADDRESS]" at bounding box center [290, 224] width 81 height 12
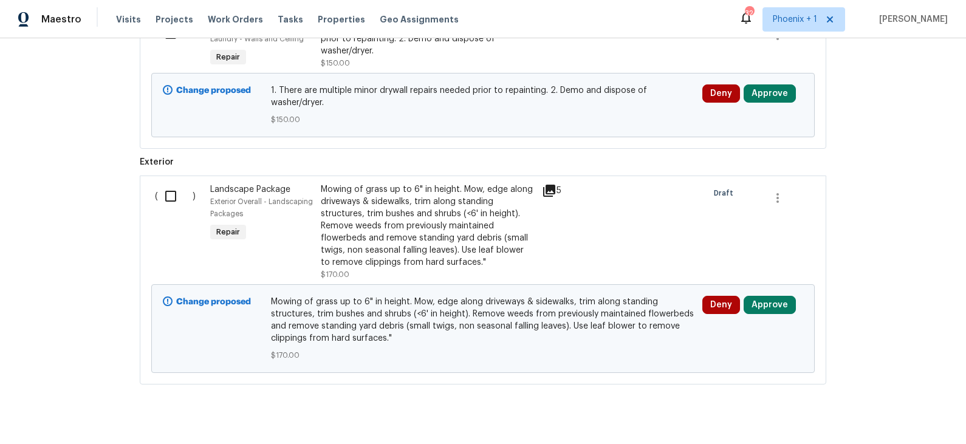
scroll to position [1598, 0]
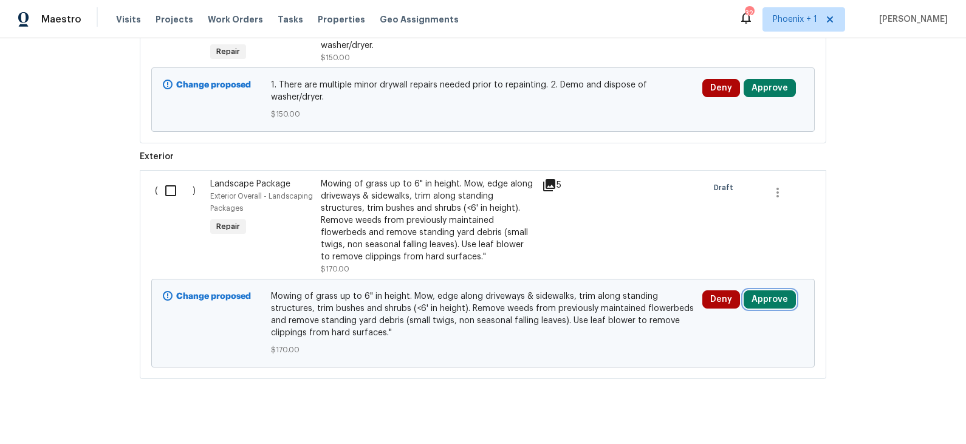
click at [762, 290] on button "Approve" at bounding box center [770, 299] width 52 height 18
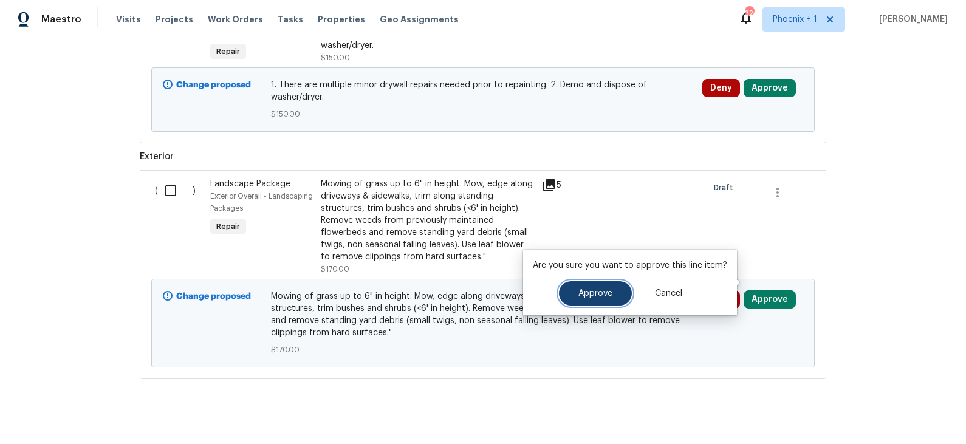
click at [602, 300] on button "Approve" at bounding box center [595, 293] width 73 height 24
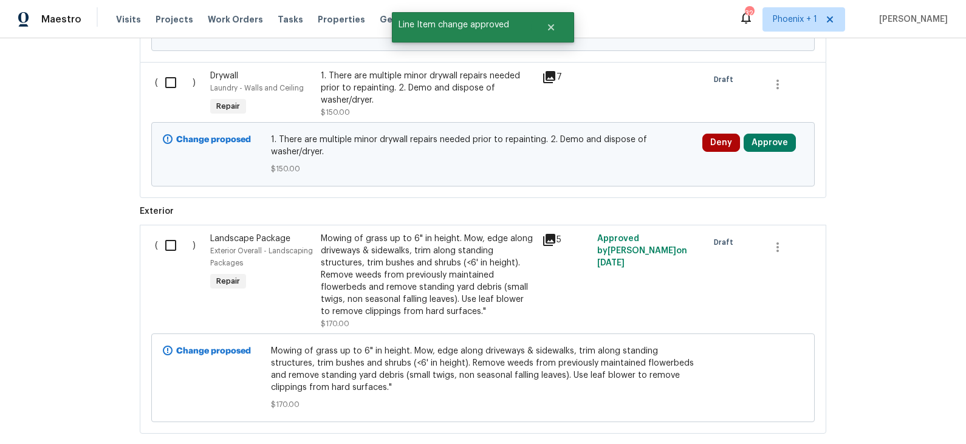
scroll to position [1488, 0]
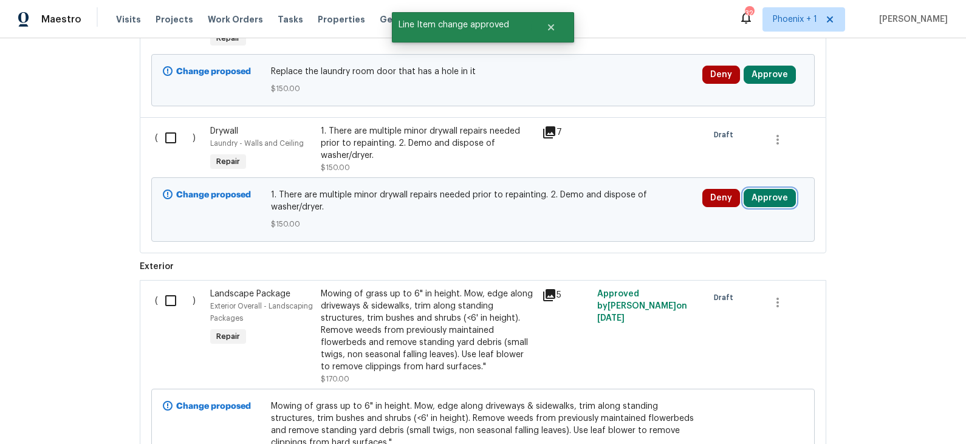
click at [769, 189] on button "Approve" at bounding box center [770, 198] width 52 height 18
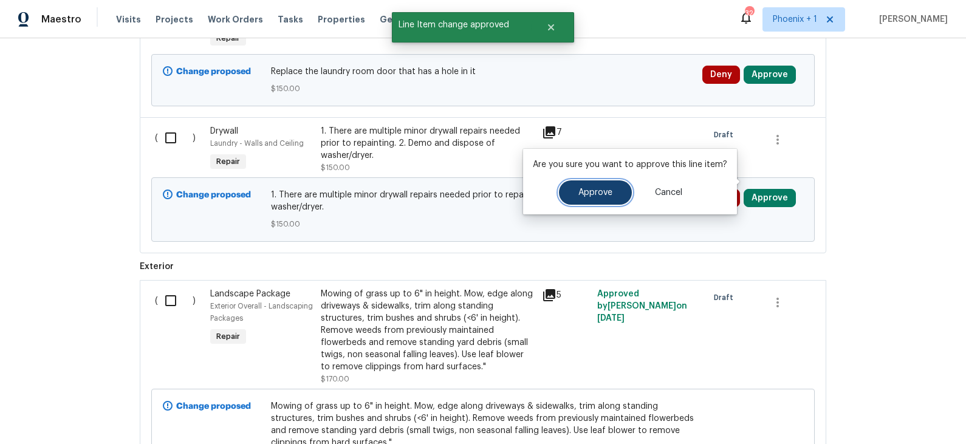
click at [607, 196] on span "Approve" at bounding box center [595, 192] width 34 height 9
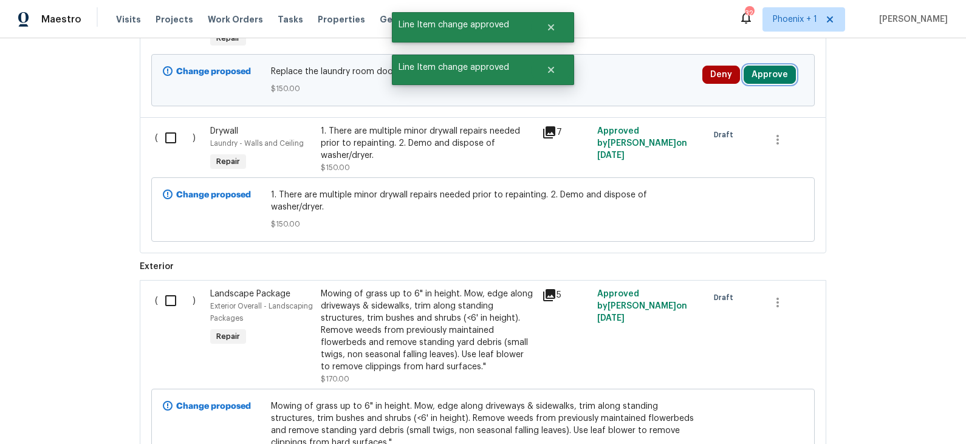
click at [766, 66] on button "Approve" at bounding box center [770, 75] width 52 height 18
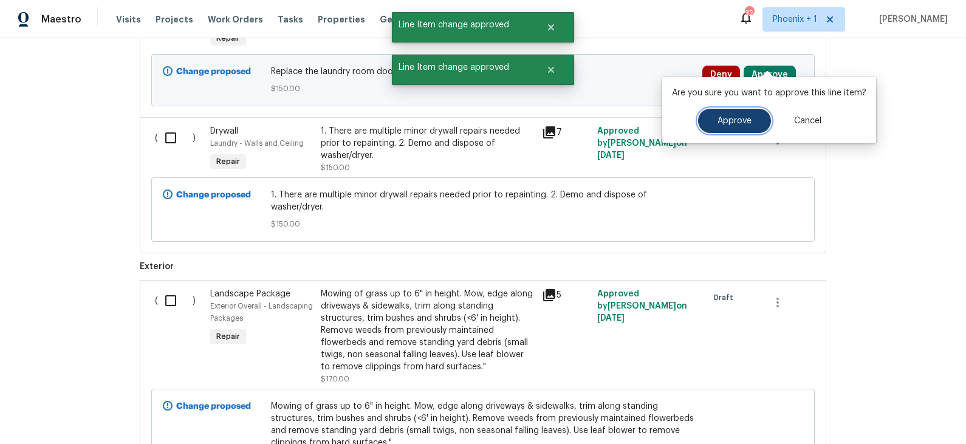
click at [724, 118] on span "Approve" at bounding box center [735, 121] width 34 height 9
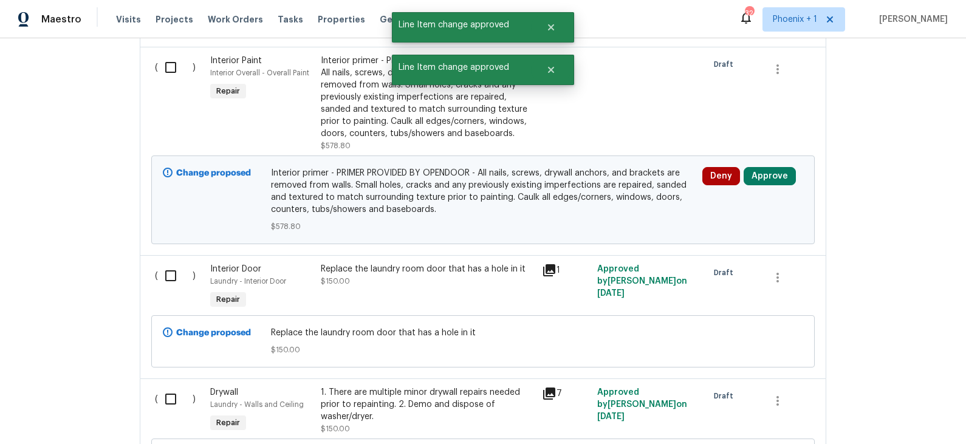
scroll to position [1225, 0]
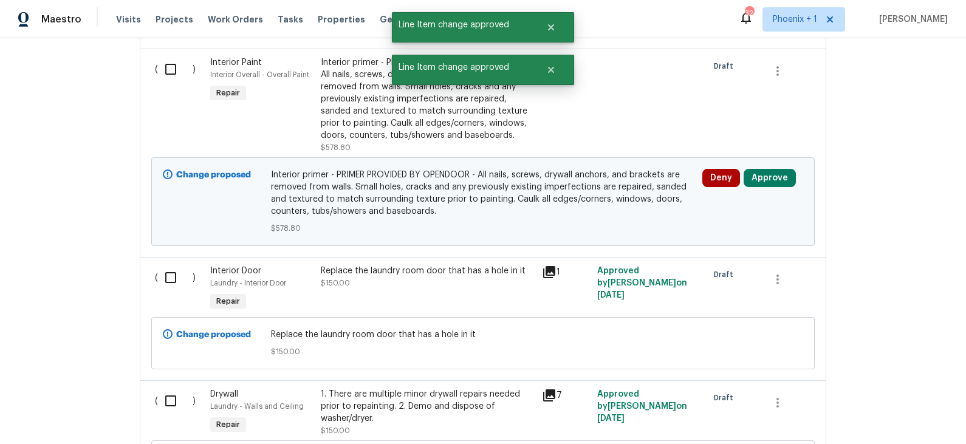
click at [763, 157] on div "Change proposed Interior primer - PRIMER PROVIDED BY OPENDOOR - All nails, scre…" at bounding box center [483, 201] width 664 height 89
click at [763, 169] on button "Approve" at bounding box center [770, 178] width 52 height 18
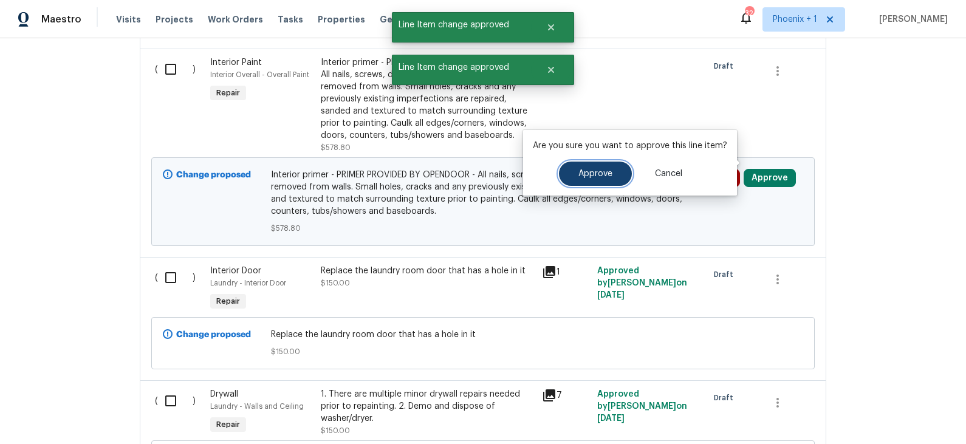
click at [594, 176] on span "Approve" at bounding box center [595, 174] width 34 height 9
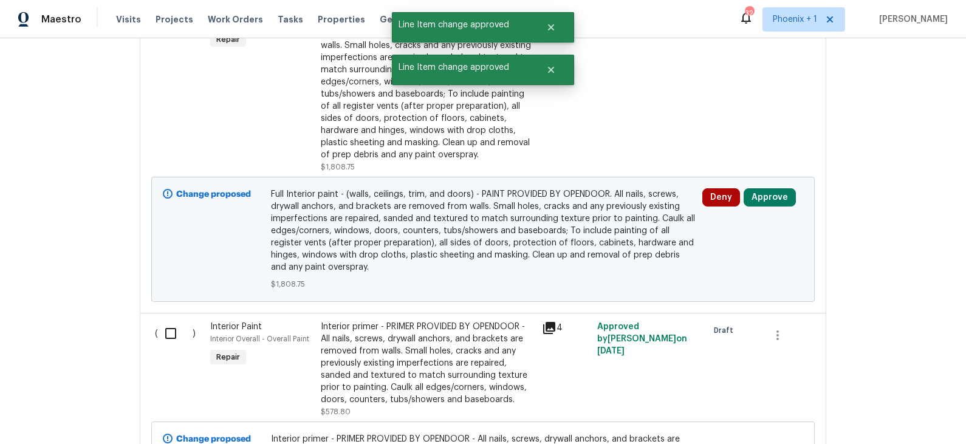
scroll to position [953, 0]
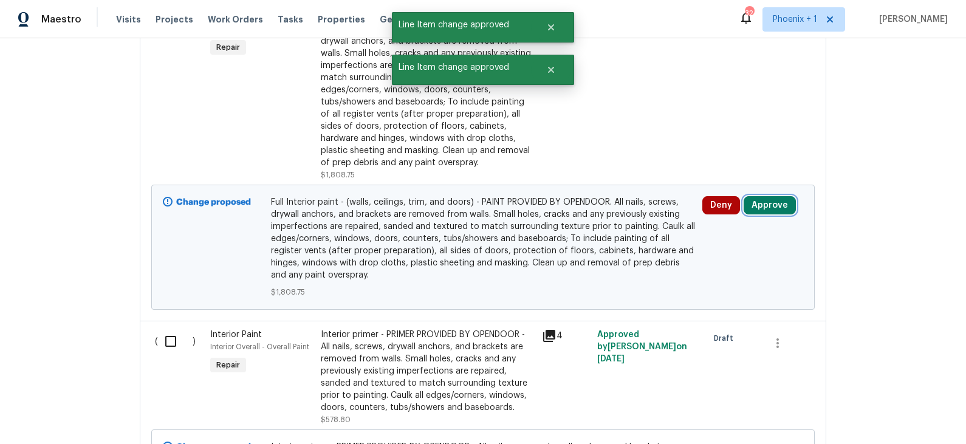
click at [763, 196] on button "Approve" at bounding box center [770, 205] width 52 height 18
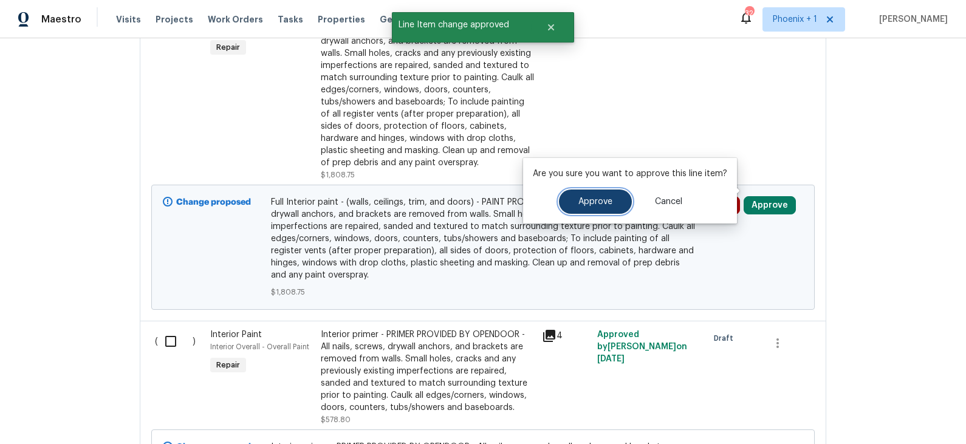
click at [611, 201] on button "Approve" at bounding box center [595, 202] width 73 height 24
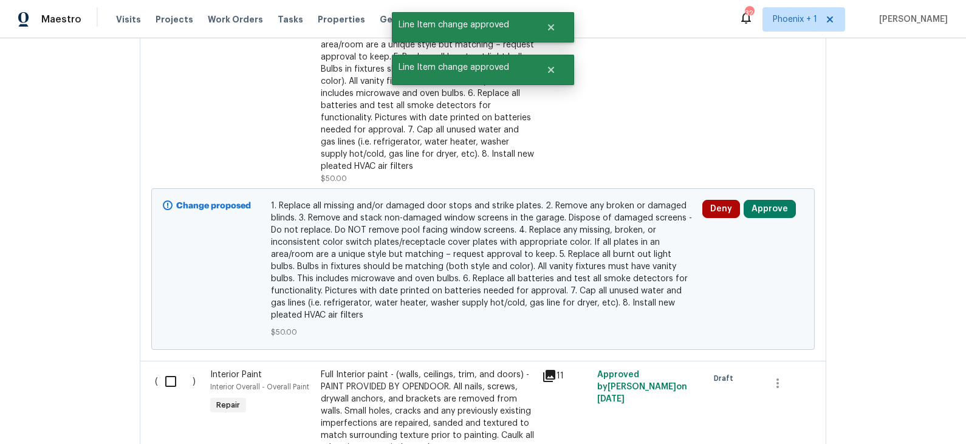
scroll to position [586, 0]
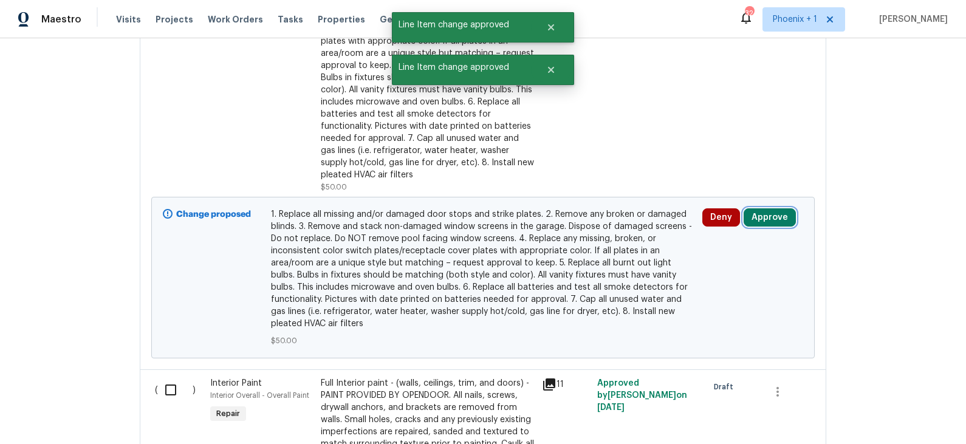
click at [758, 215] on button "Approve" at bounding box center [770, 217] width 52 height 18
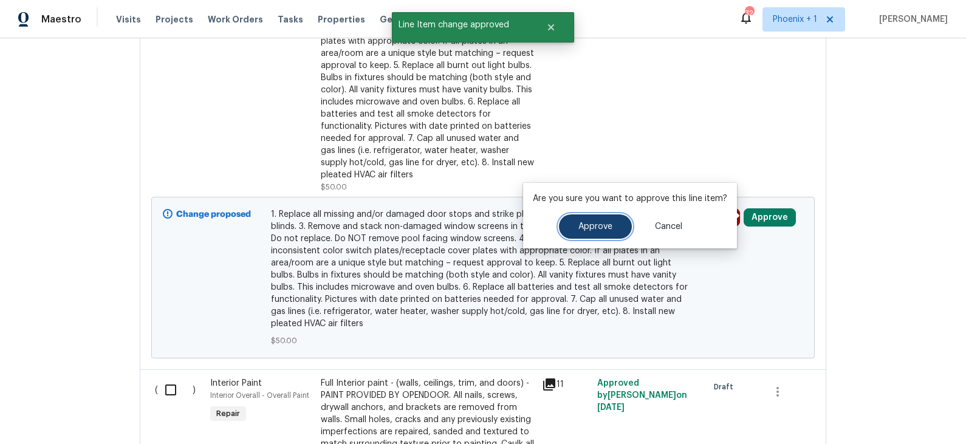
click at [608, 227] on span "Approve" at bounding box center [595, 226] width 34 height 9
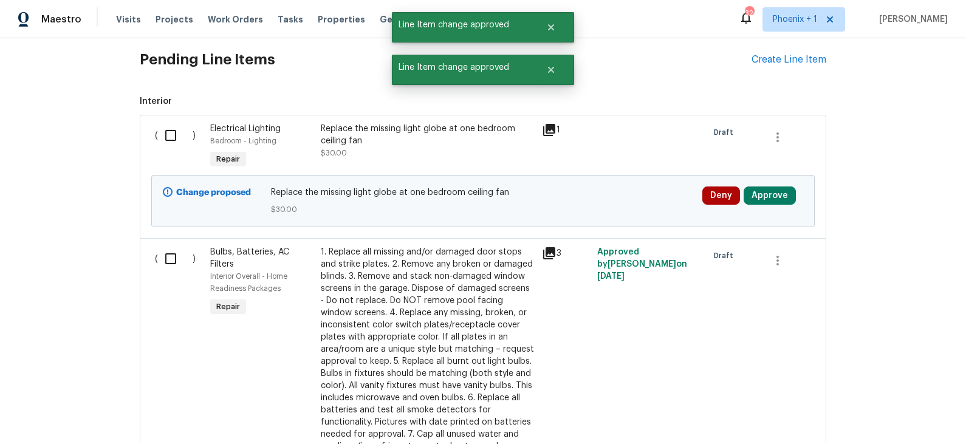
scroll to position [250, 0]
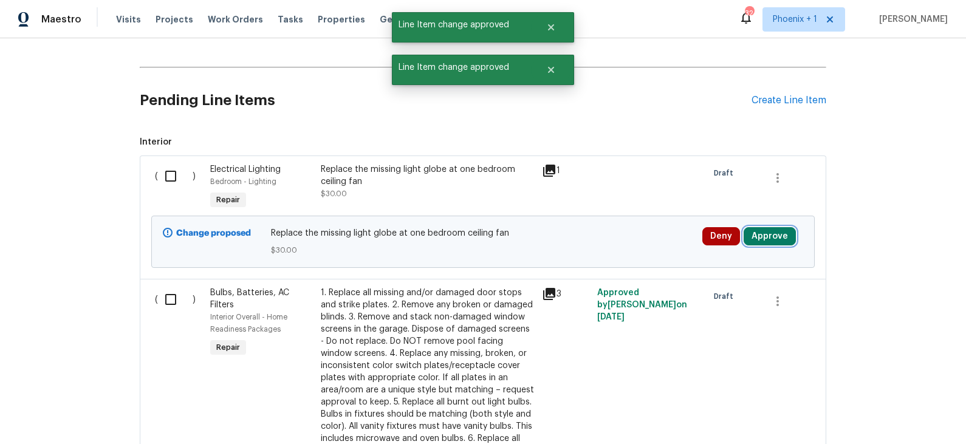
click at [770, 231] on button "Approve" at bounding box center [770, 236] width 52 height 18
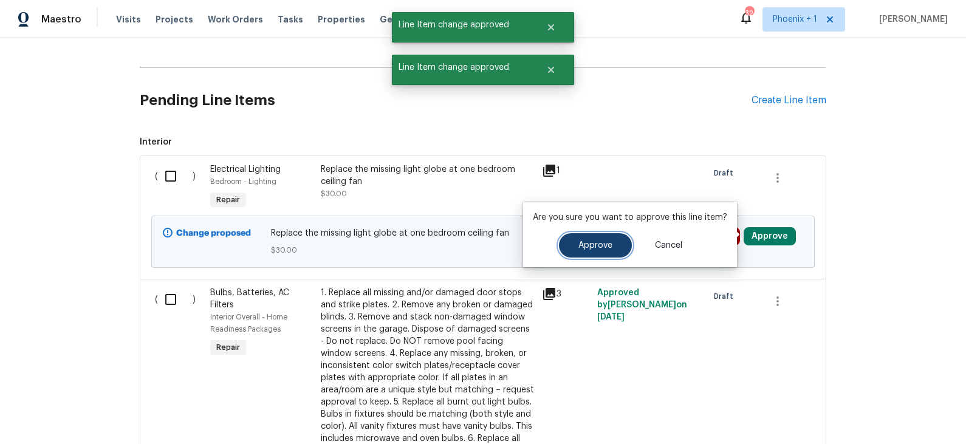
click at [599, 241] on span "Approve" at bounding box center [595, 245] width 34 height 9
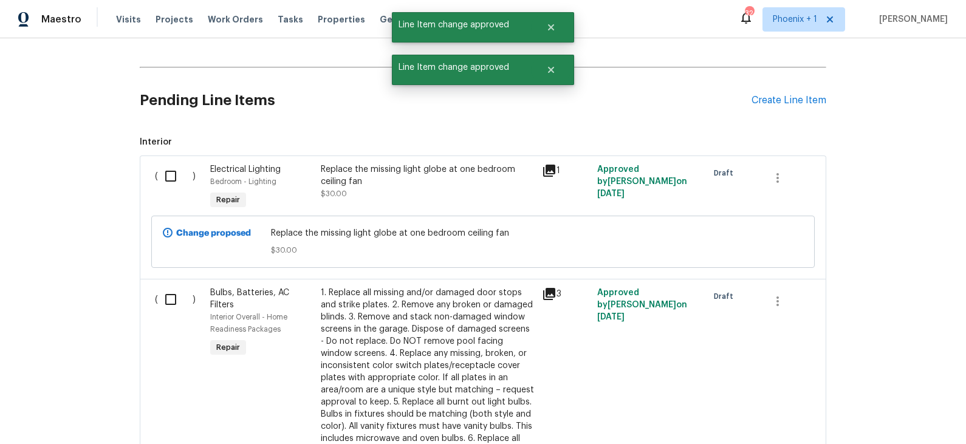
scroll to position [0, 0]
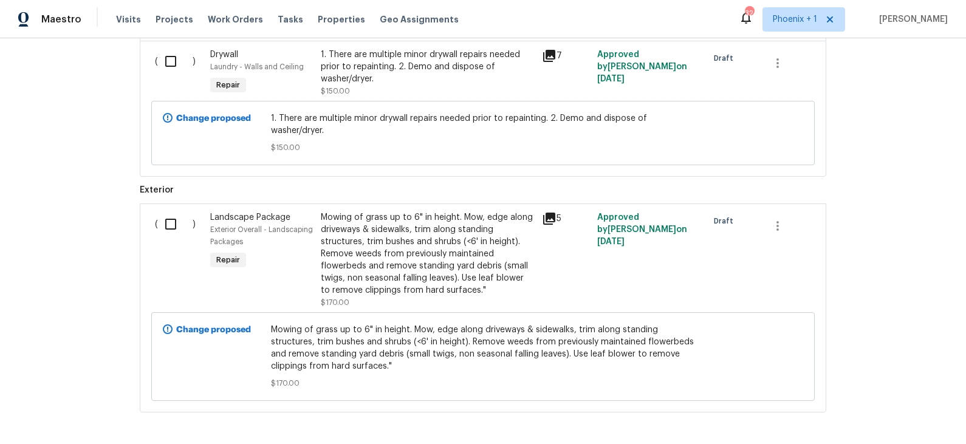
scroll to position [1598, 0]
